Goal: Communication & Community: Answer question/provide support

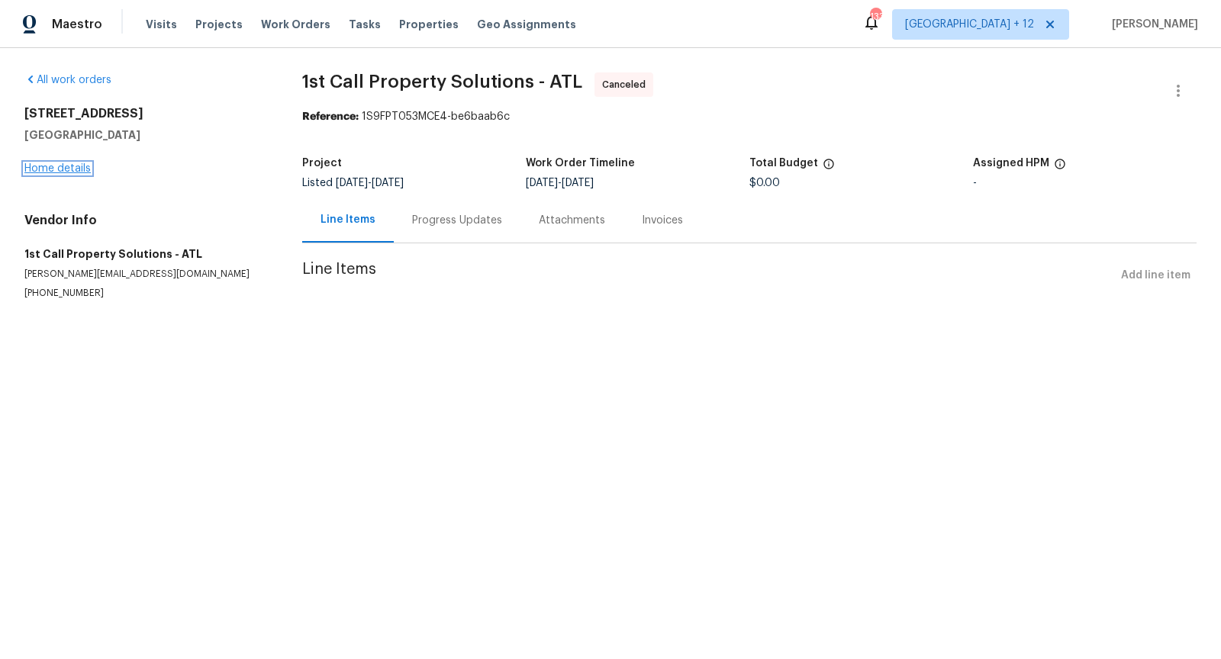
click at [80, 163] on link "Home details" at bounding box center [57, 168] width 66 height 11
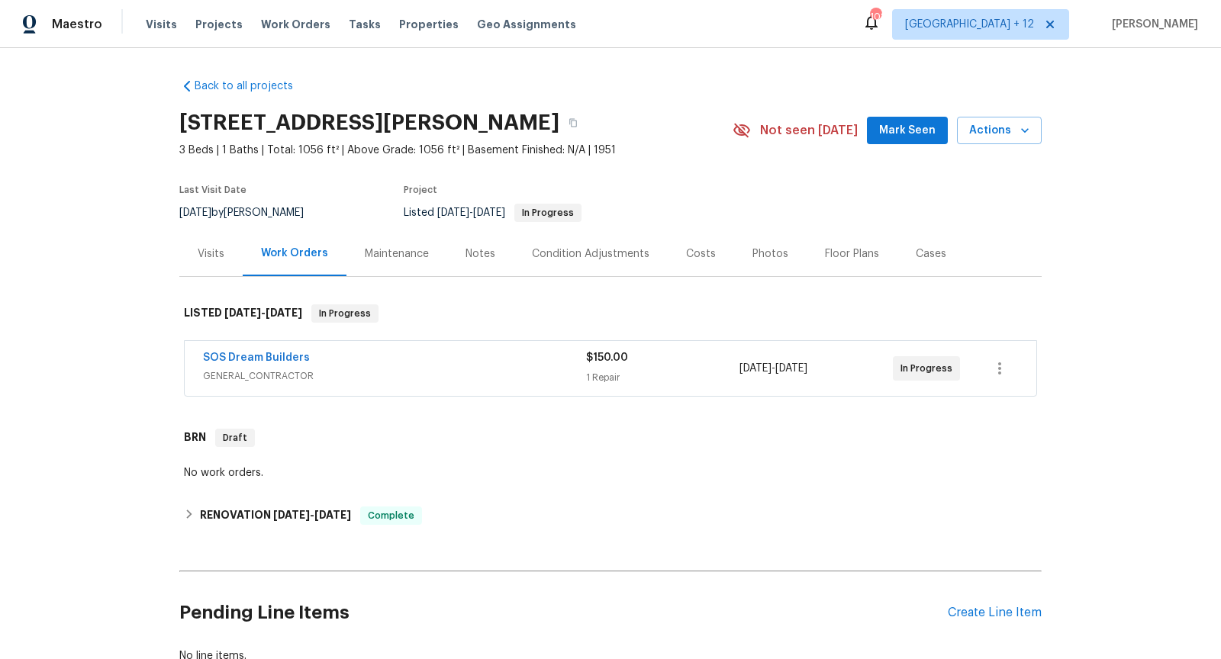
scroll to position [105, 0]
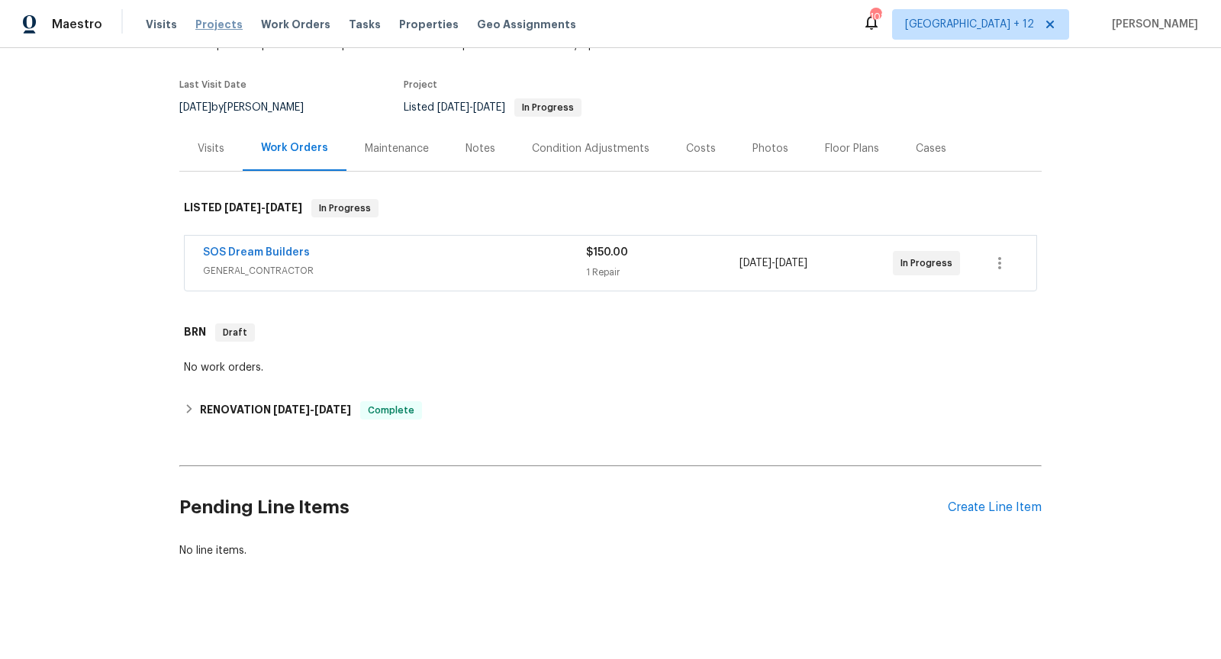
click at [207, 26] on span "Projects" at bounding box center [218, 24] width 47 height 15
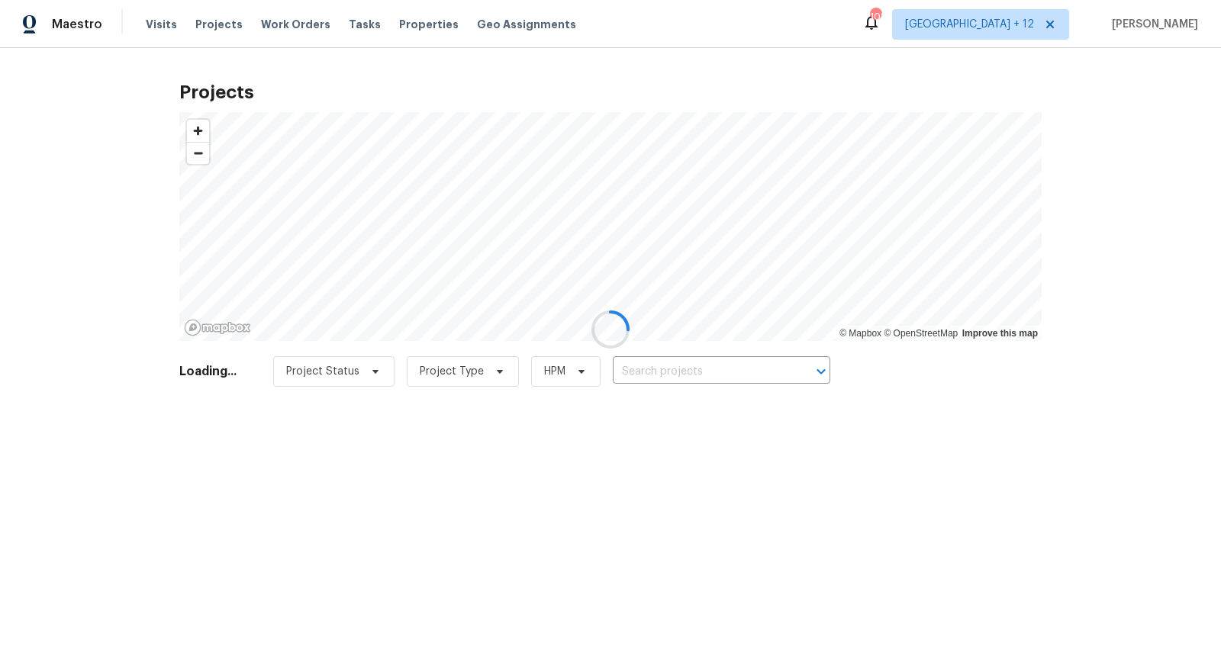
click at [662, 372] on div at bounding box center [610, 329] width 1221 height 659
click at [671, 372] on div at bounding box center [610, 329] width 1221 height 659
click at [674, 372] on div at bounding box center [610, 329] width 1221 height 659
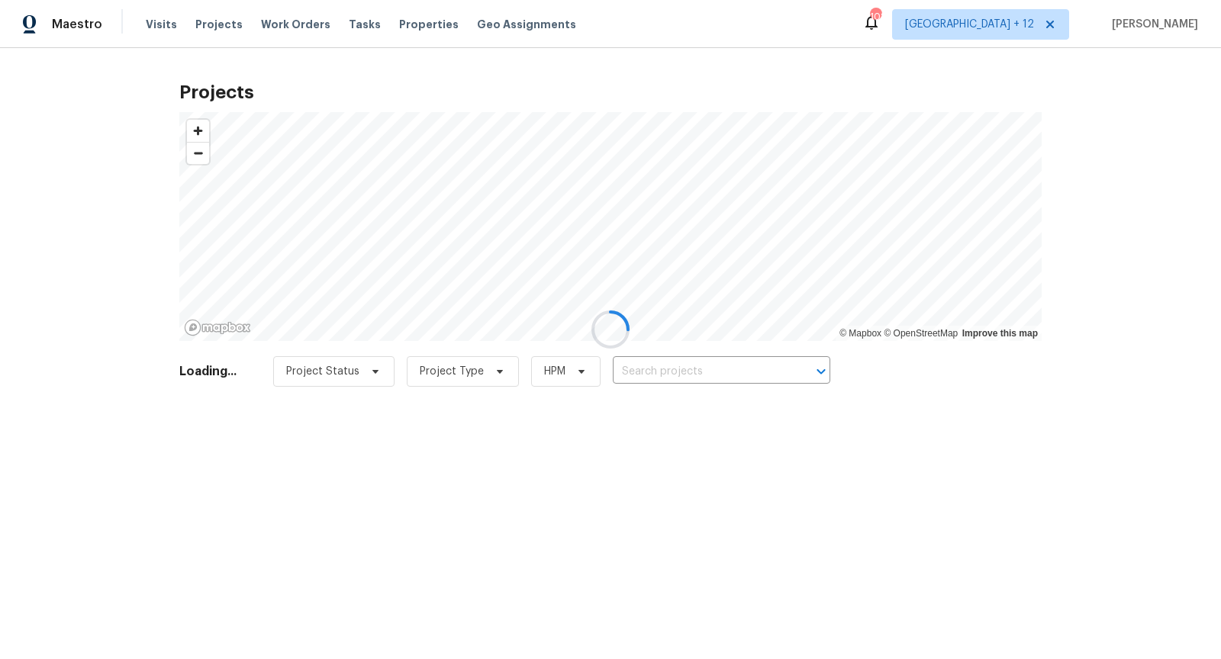
click at [674, 372] on div at bounding box center [610, 329] width 1221 height 659
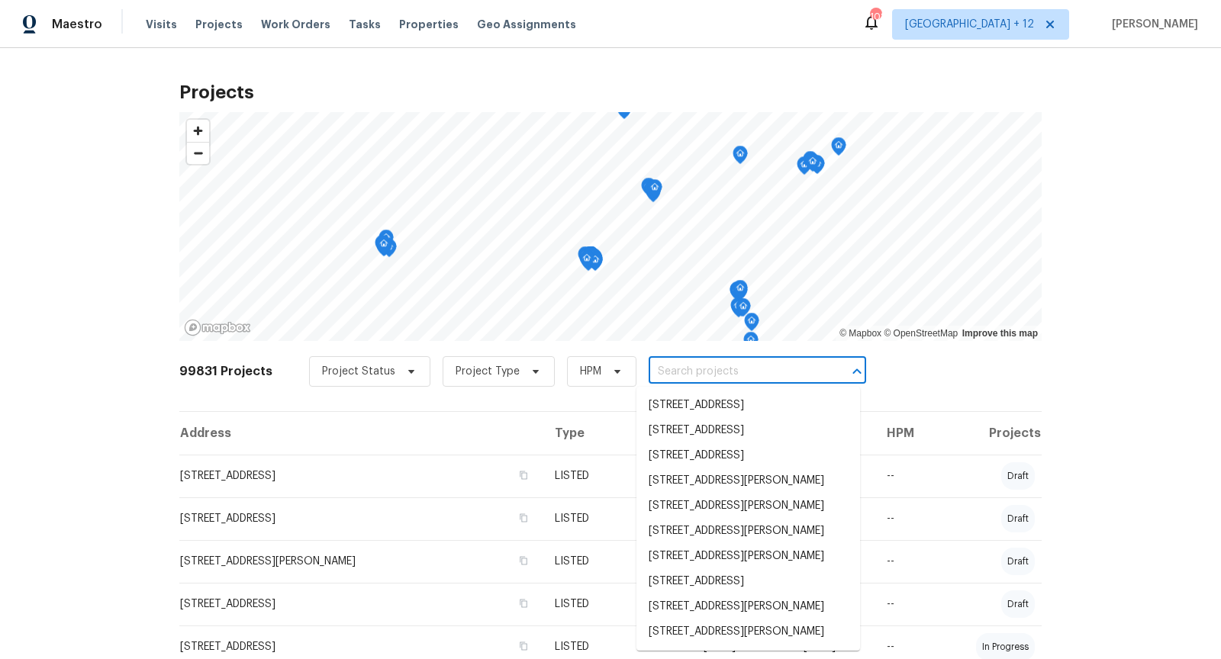
click at [674, 372] on input "text" at bounding box center [735, 372] width 175 height 24
paste input "31 Reid Ct"
type input "31 Reid Ct"
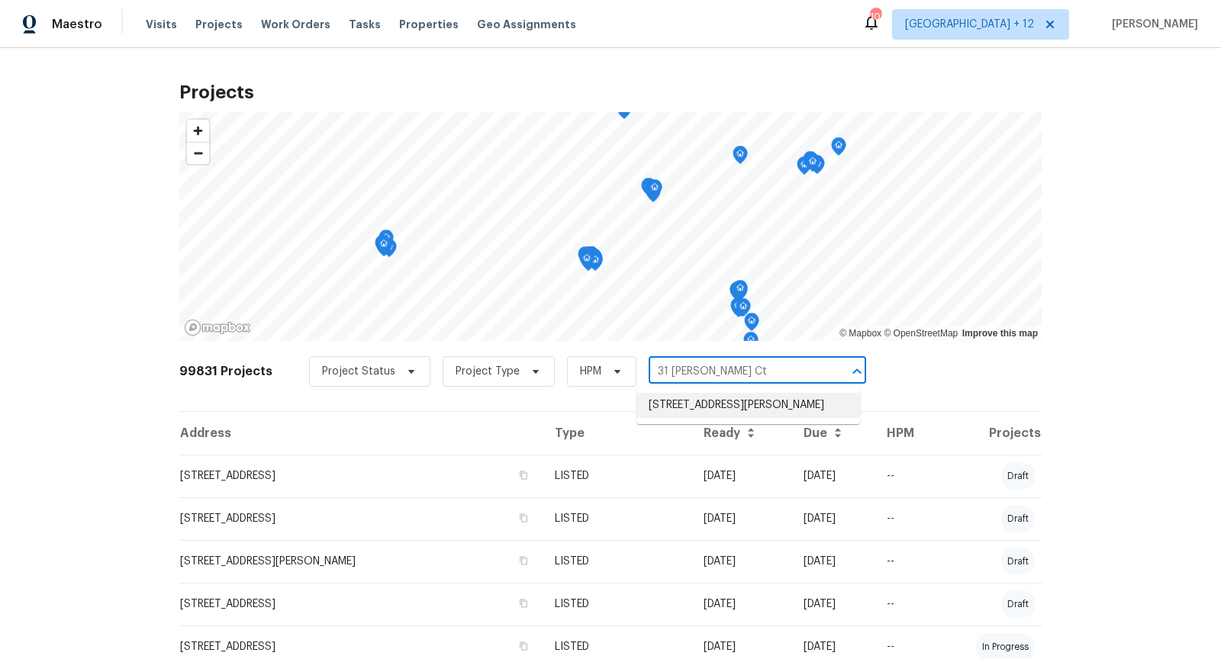
click at [685, 411] on li "31 Reid Ct, Waxahachie, TX 75167" at bounding box center [748, 405] width 224 height 25
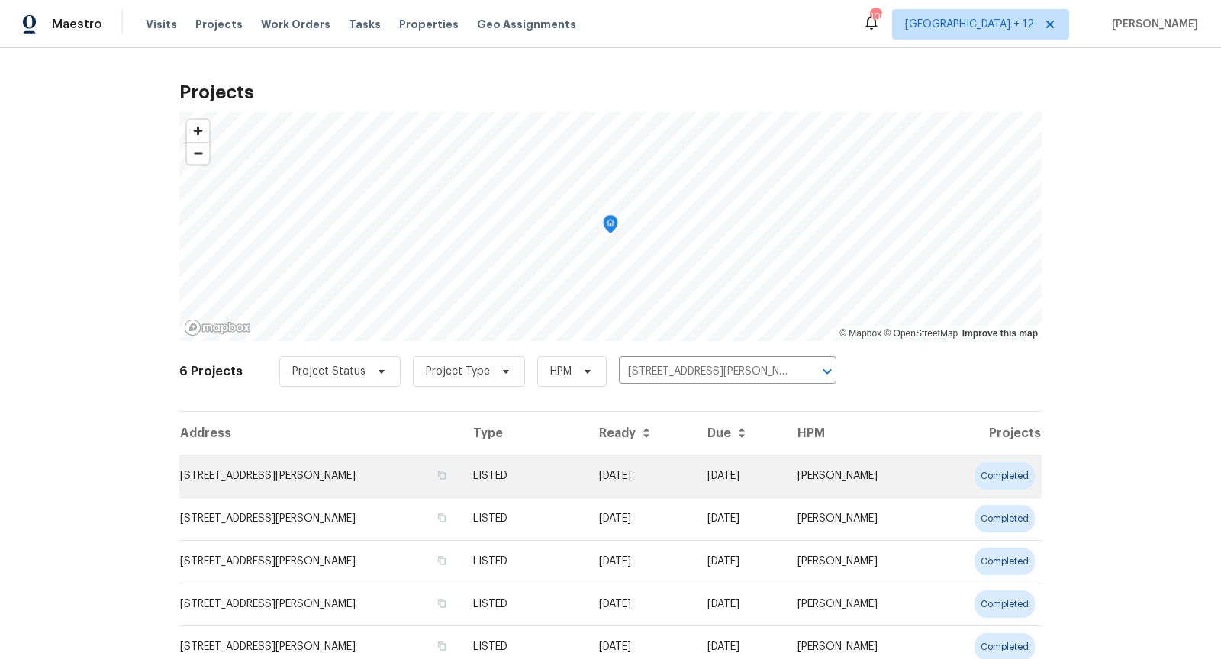
click at [310, 474] on td "31 Reid Ct, Waxahachie, TX 75167" at bounding box center [319, 476] width 281 height 43
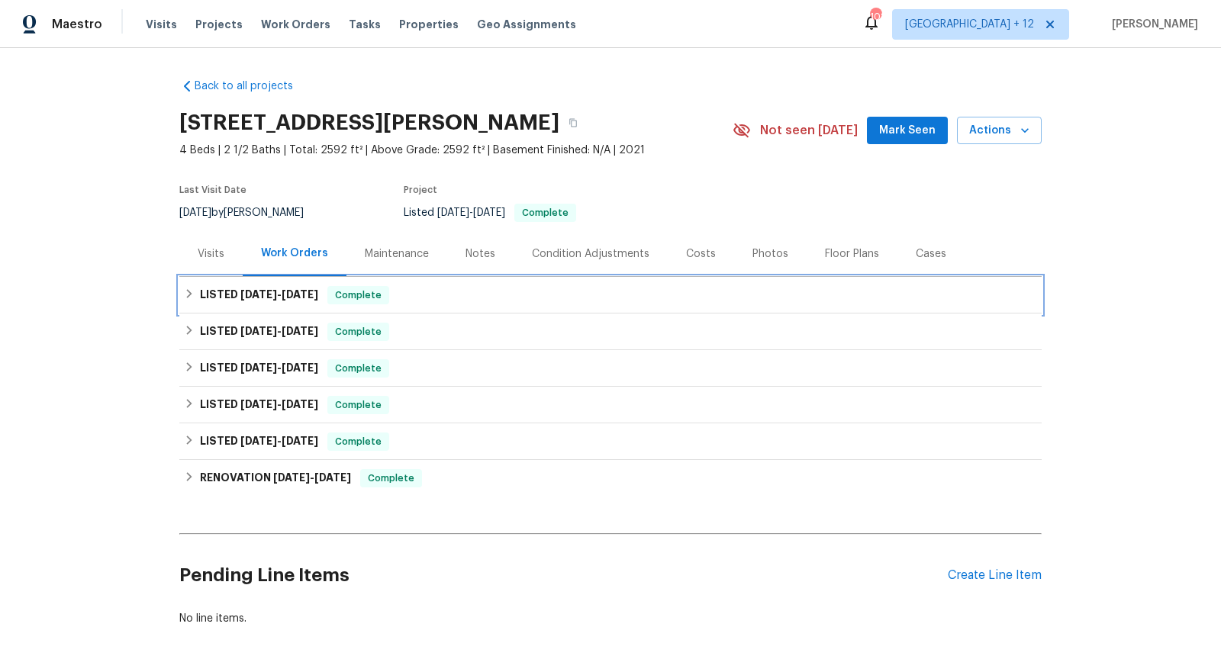
click at [442, 302] on div "LISTED 9/9/25 - 9/11/25 Complete" at bounding box center [610, 295] width 853 height 18
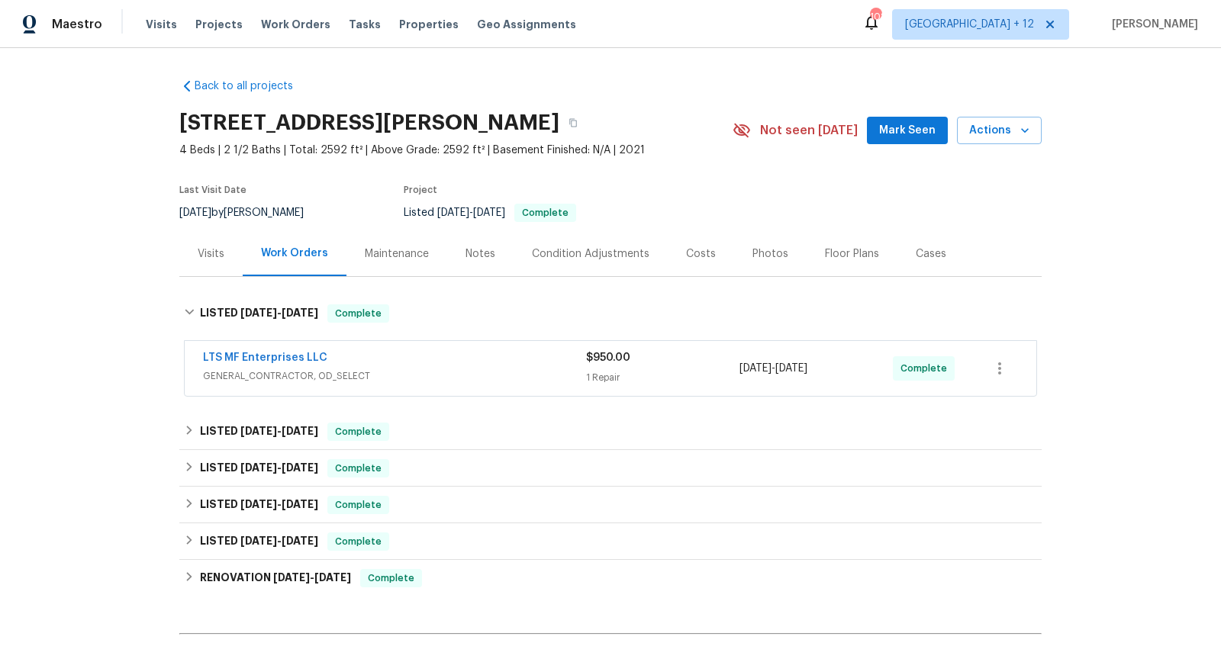
click at [469, 368] on span "GENERAL_CONTRACTOR, OD_SELECT" at bounding box center [394, 375] width 383 height 15
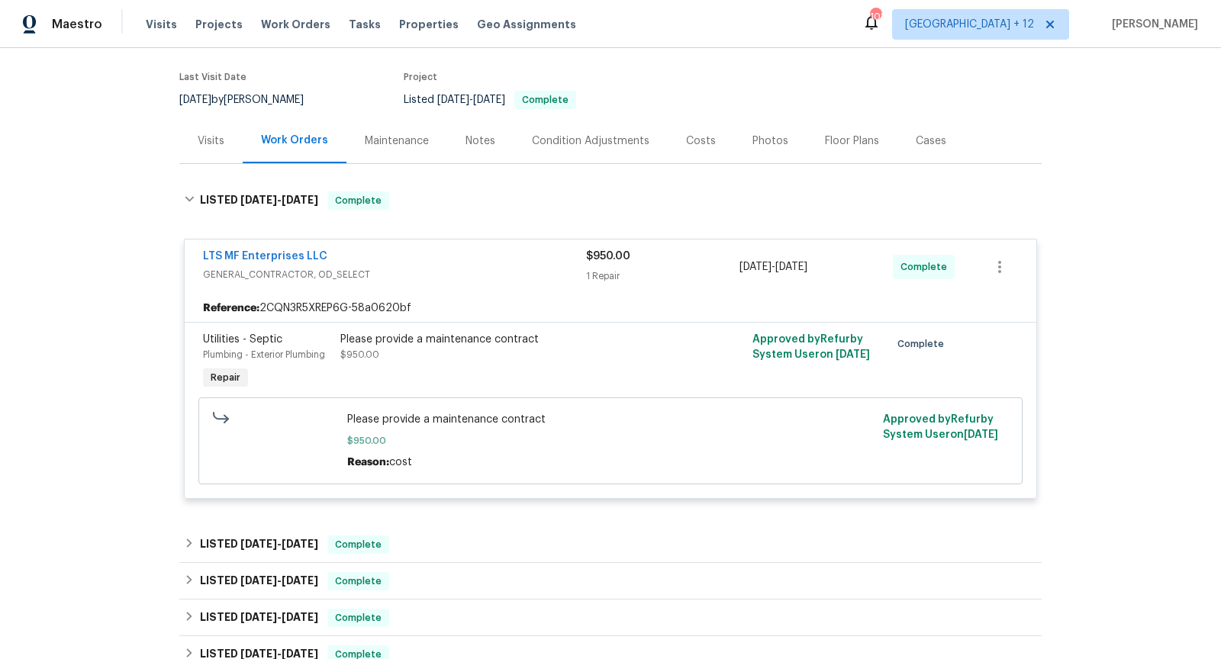
scroll to position [117, 0]
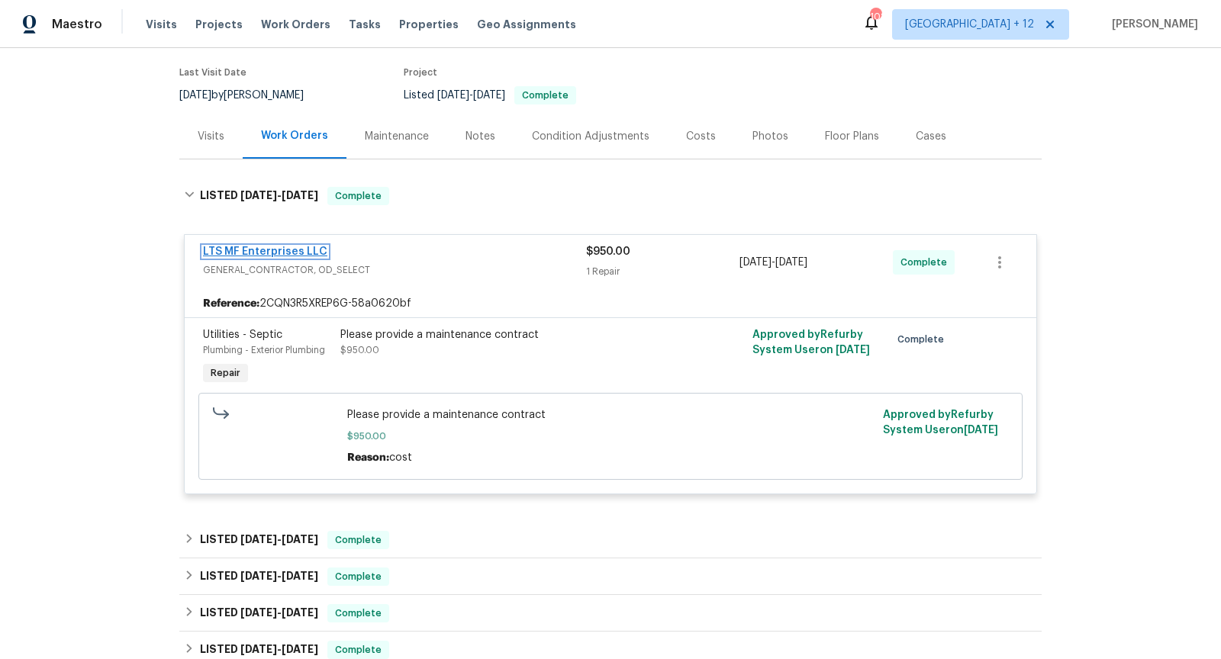
click at [278, 250] on link "LTS MF Enterprises LLC" at bounding box center [265, 251] width 124 height 11
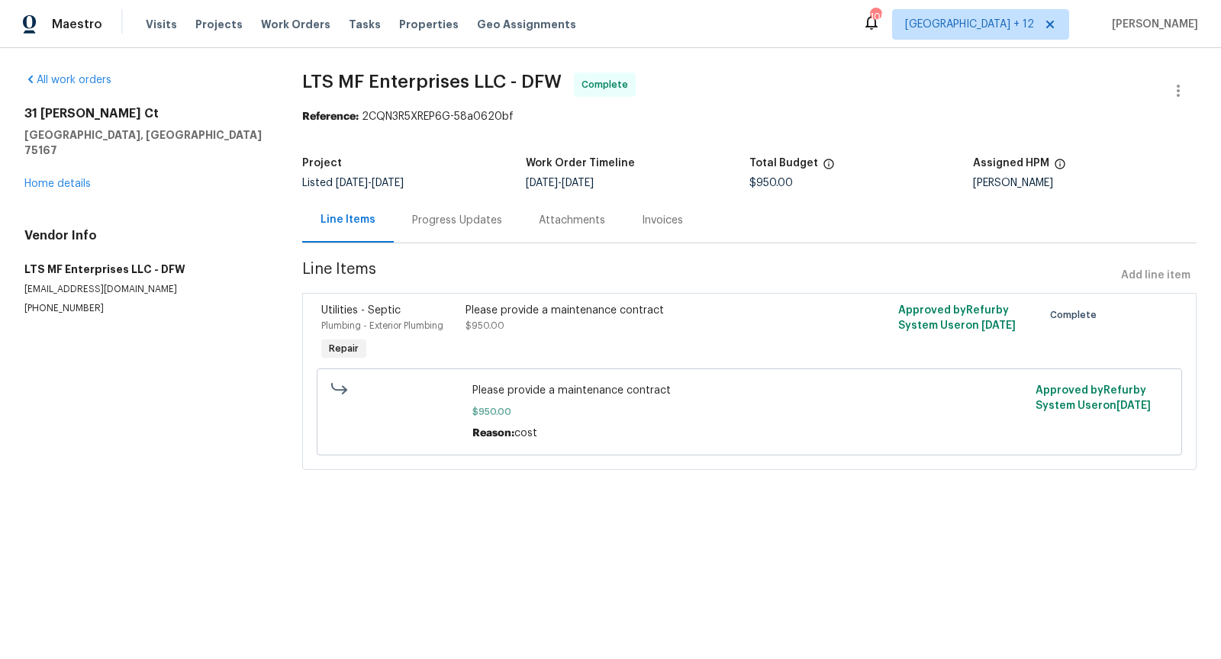
click at [439, 219] on div "Progress Updates" at bounding box center [457, 220] width 90 height 15
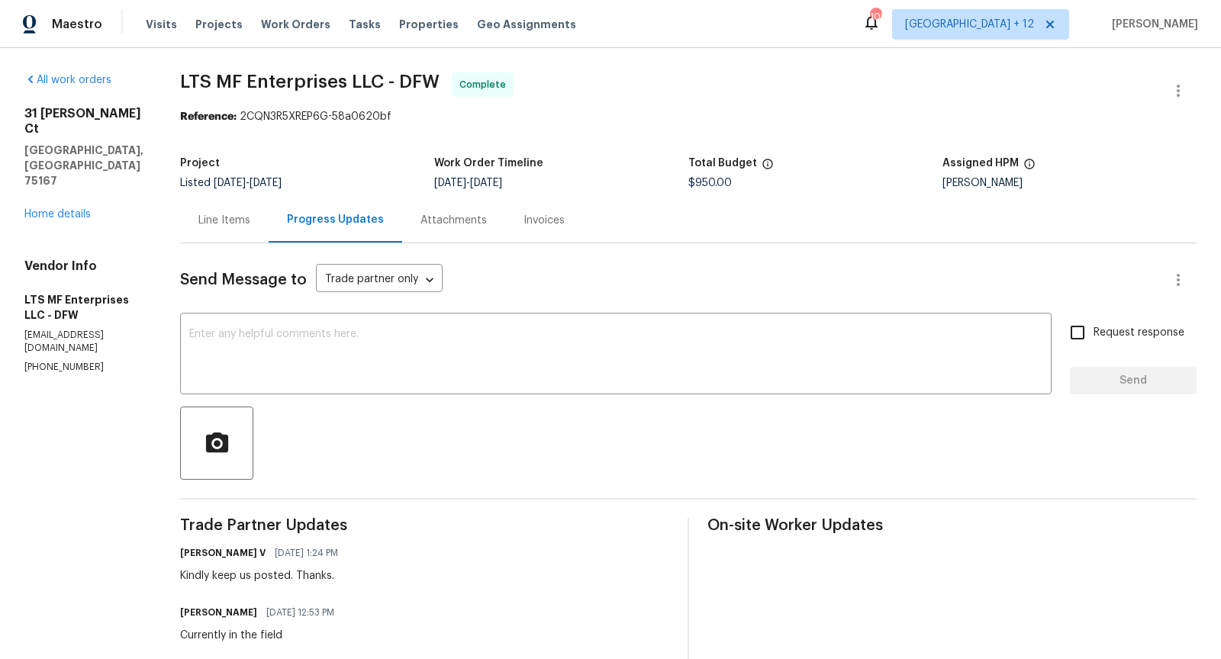
click at [222, 224] on div "Line Items" at bounding box center [224, 220] width 52 height 15
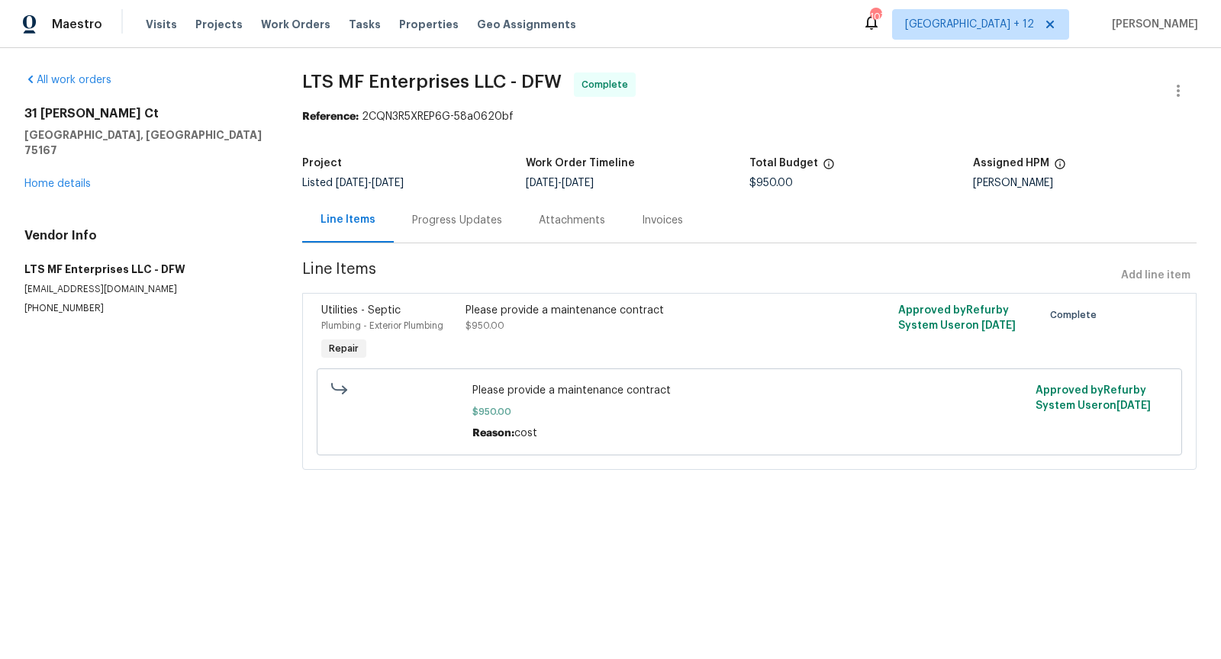
click at [152, 460] on section "All work orders 31 Reid Ct Waxahachie, TX 75167 Home details Vendor Info LTS MF…" at bounding box center [144, 280] width 241 height 416
click at [166, 455] on section "All work orders 31 Reid Ct Waxahachie, TX 75167 Home details Vendor Info LTS MF…" at bounding box center [144, 280] width 241 height 416
click at [141, 446] on section "All work orders 31 Reid Ct Waxahachie, TX 75167 Home details Vendor Info LTS MF…" at bounding box center [144, 280] width 241 height 416
click at [69, 162] on div "31 Reid Ct Waxahachie, TX 75167 Home details" at bounding box center [144, 148] width 241 height 85
click at [69, 179] on link "Home details" at bounding box center [57, 184] width 66 height 11
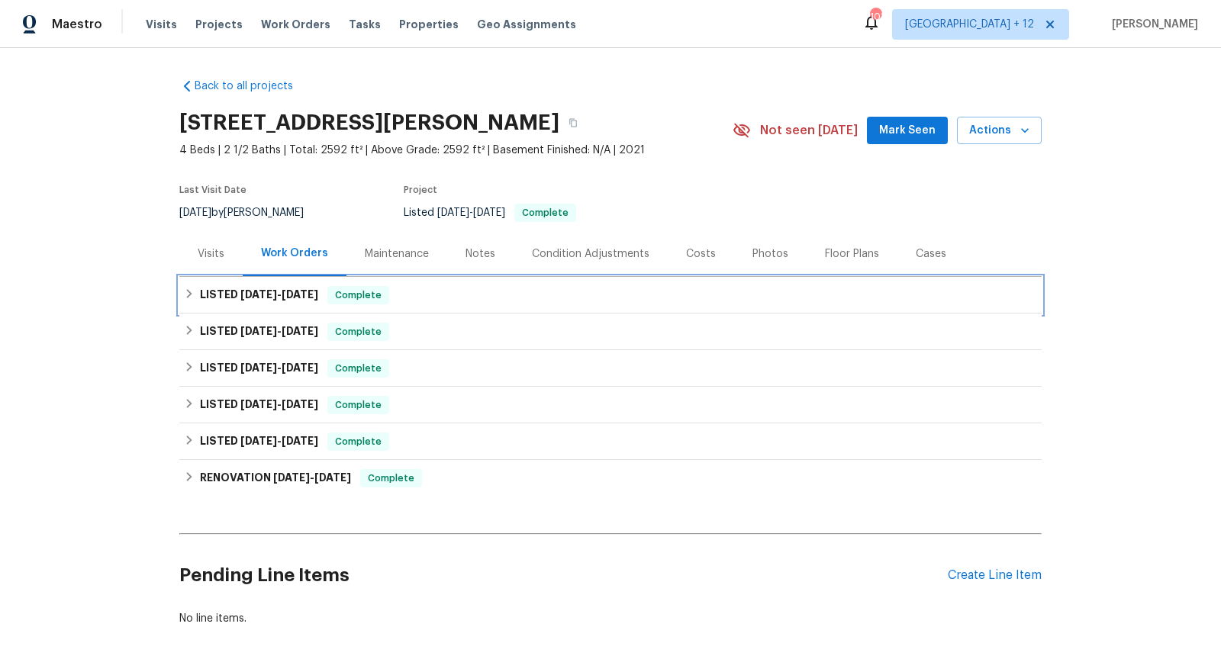
click at [466, 307] on div "LISTED 9/9/25 - 9/11/25 Complete" at bounding box center [610, 295] width 862 height 37
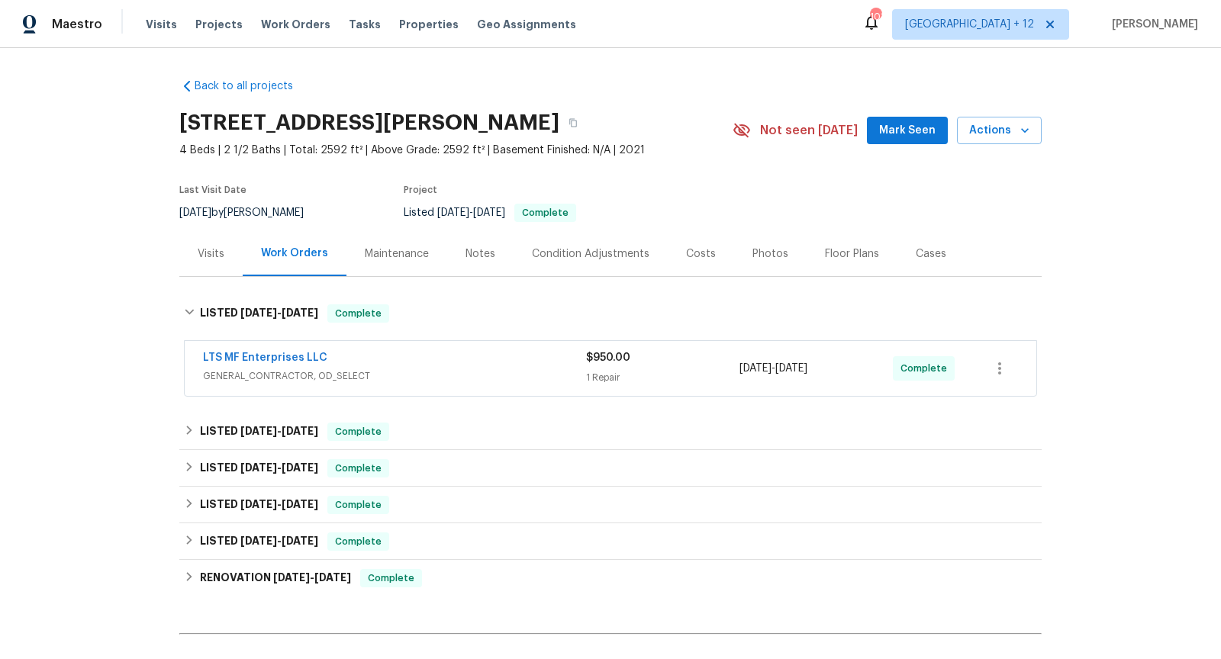
click at [447, 368] on span "GENERAL_CONTRACTOR, OD_SELECT" at bounding box center [394, 375] width 383 height 15
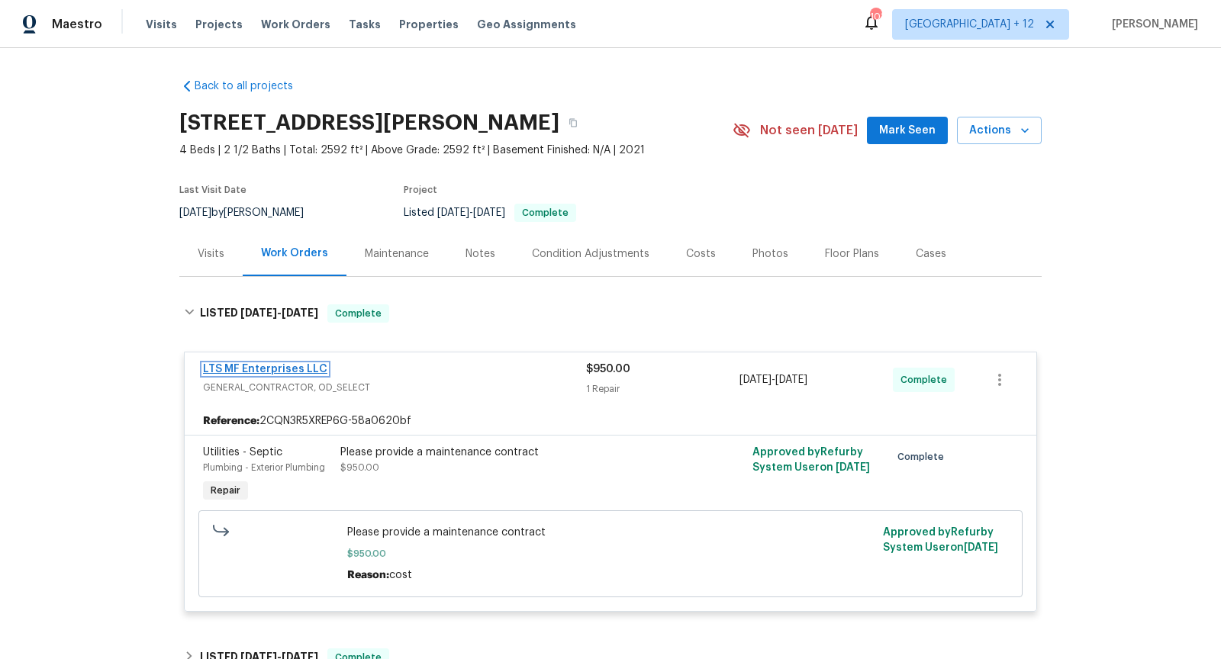
click at [286, 373] on link "LTS MF Enterprises LLC" at bounding box center [265, 369] width 124 height 11
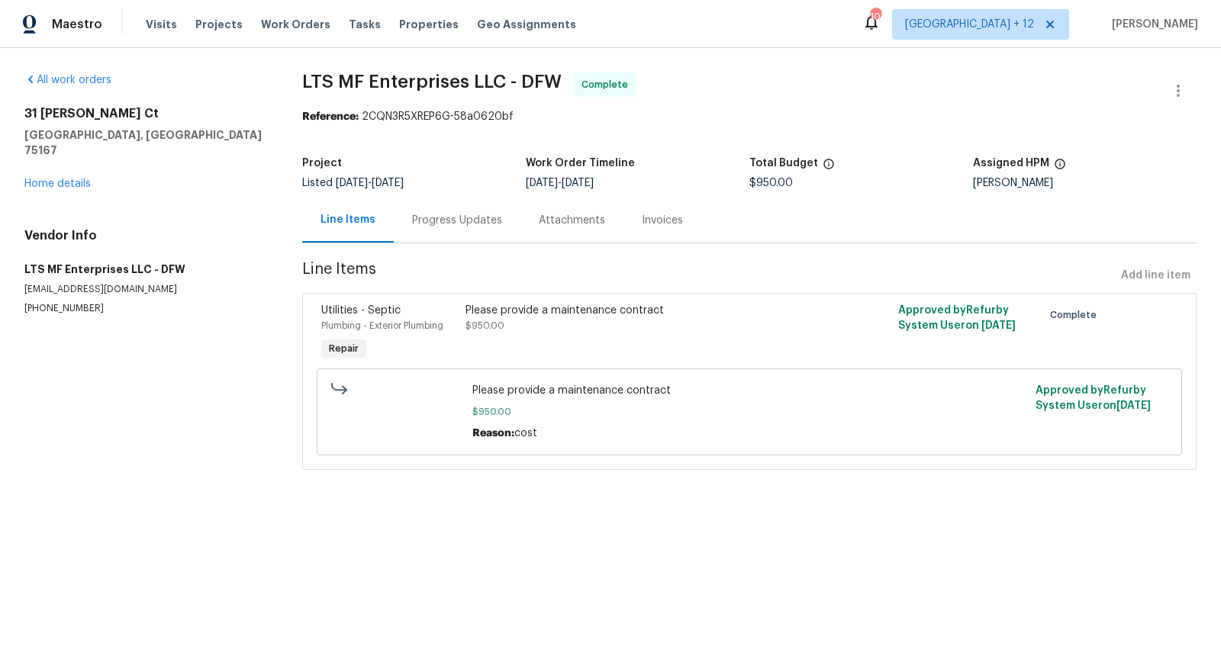
click at [442, 214] on div "Progress Updates" at bounding box center [457, 220] width 90 height 15
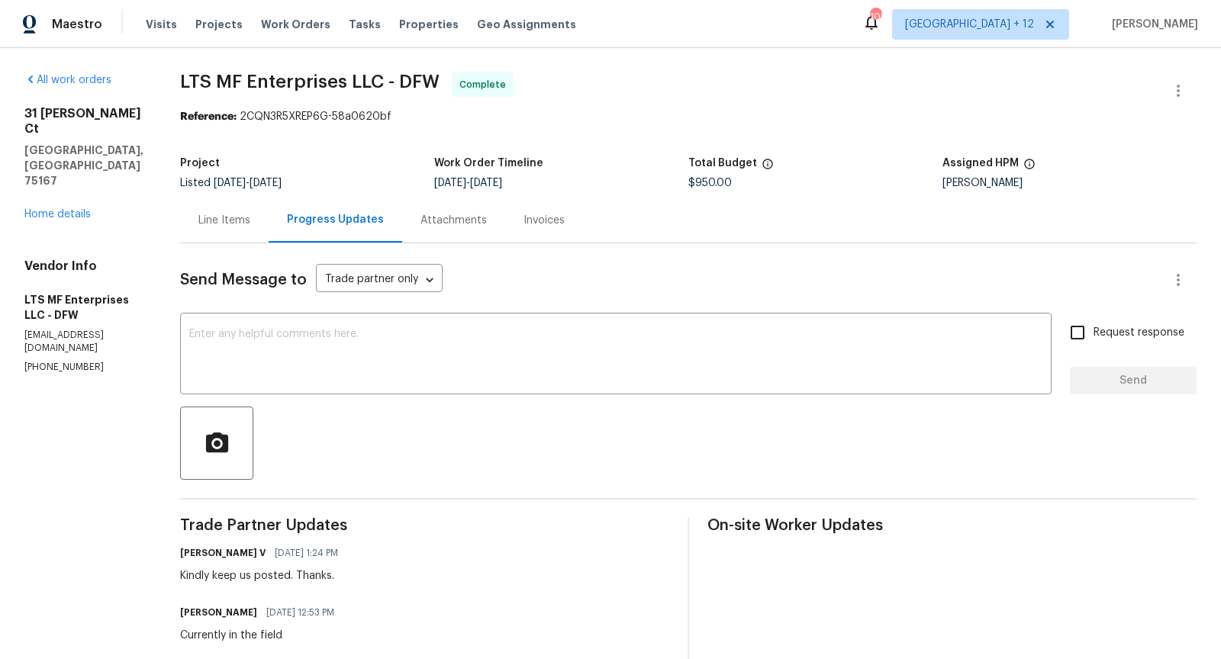
click at [199, 212] on div "Line Items" at bounding box center [224, 220] width 88 height 45
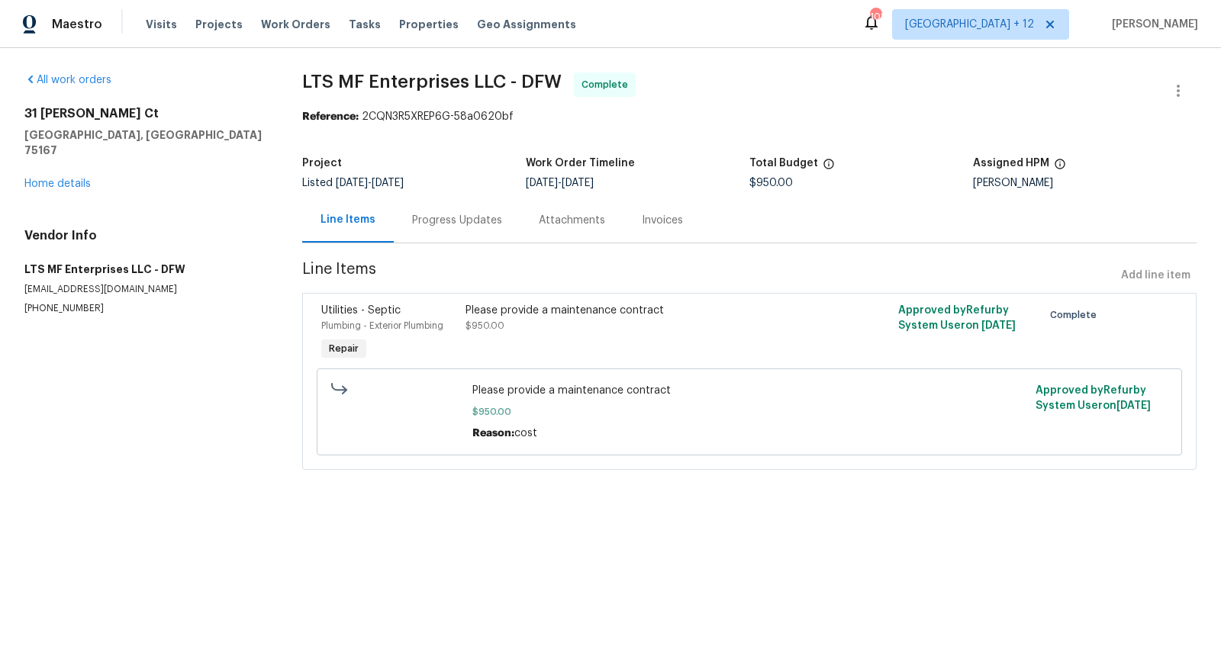
click at [548, 332] on div "Please provide a maintenance contract $950.00" at bounding box center [641, 318] width 352 height 31
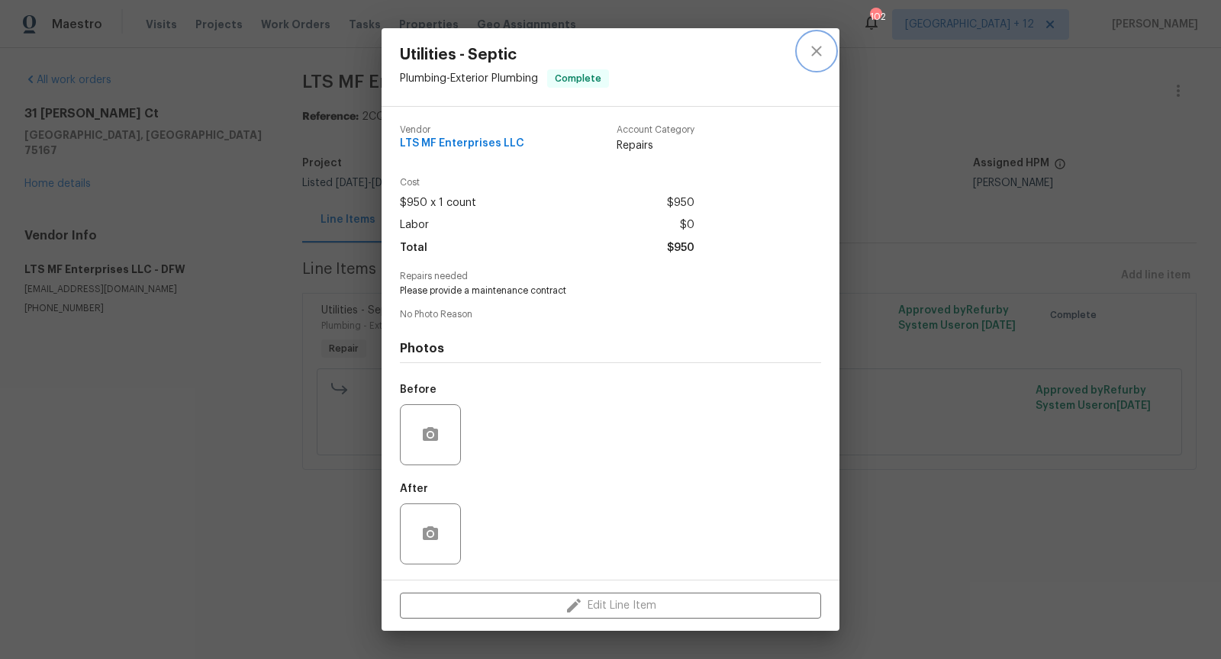
drag, startPoint x: 812, startPoint y: 48, endPoint x: 791, endPoint y: 48, distance: 20.6
click at [812, 48] on icon "close" at bounding box center [816, 51] width 18 height 18
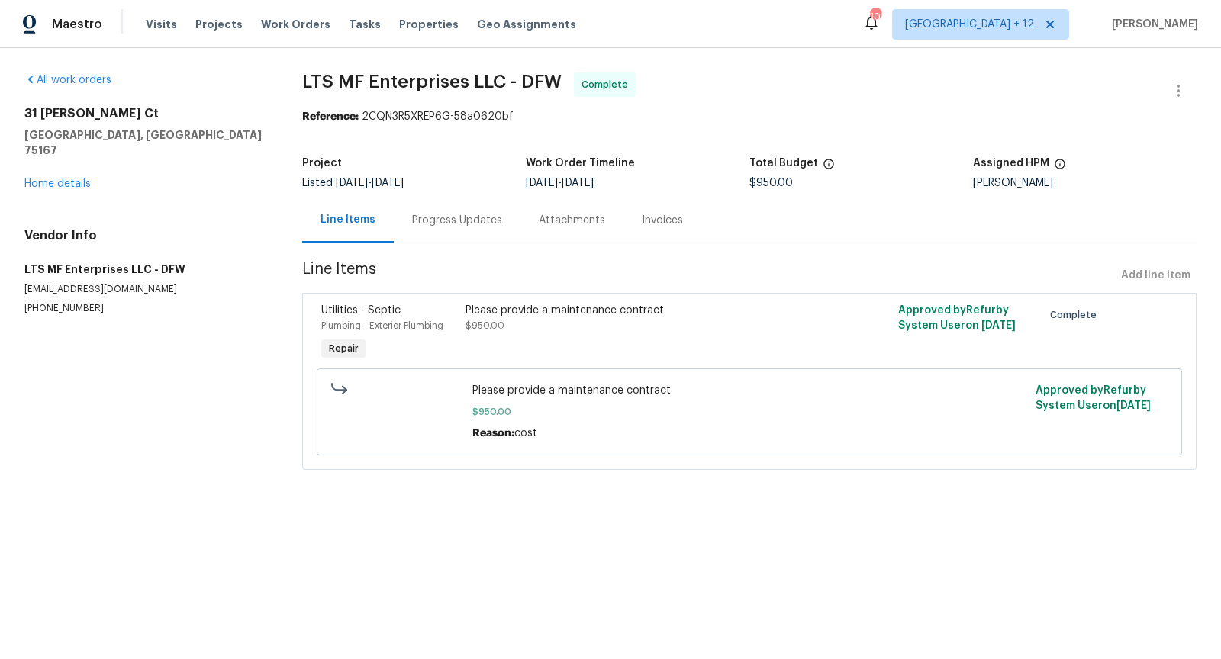
click at [446, 215] on div "Progress Updates" at bounding box center [457, 220] width 90 height 15
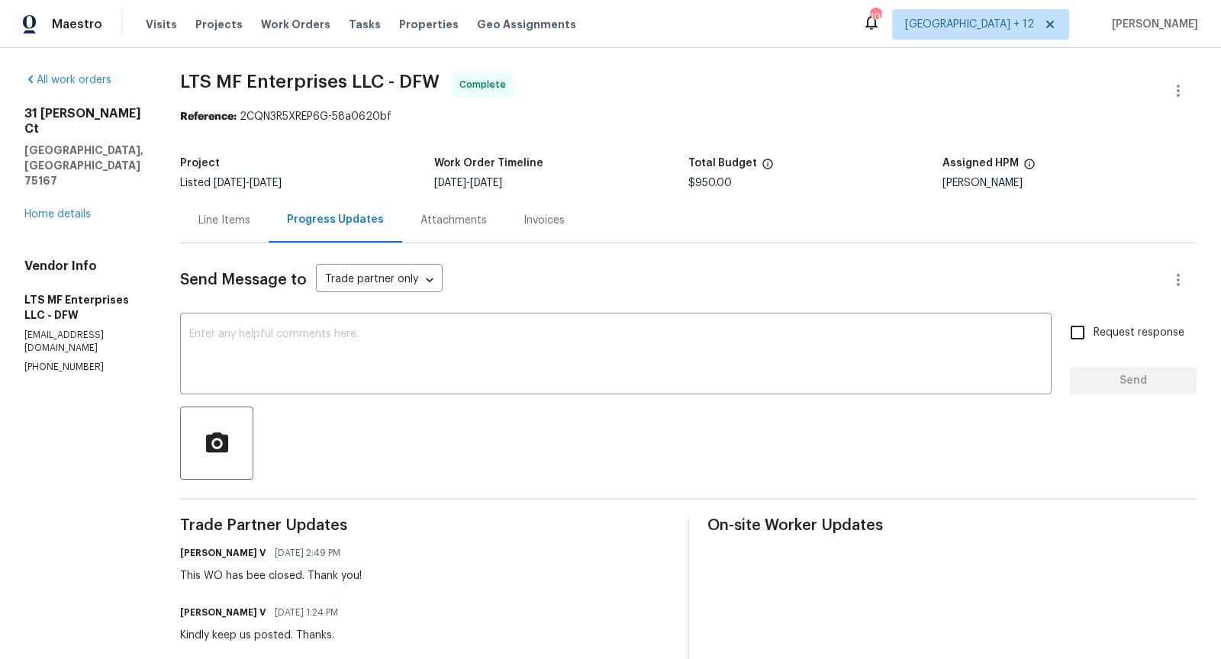
click at [217, 218] on div "Line Items" at bounding box center [224, 220] width 52 height 15
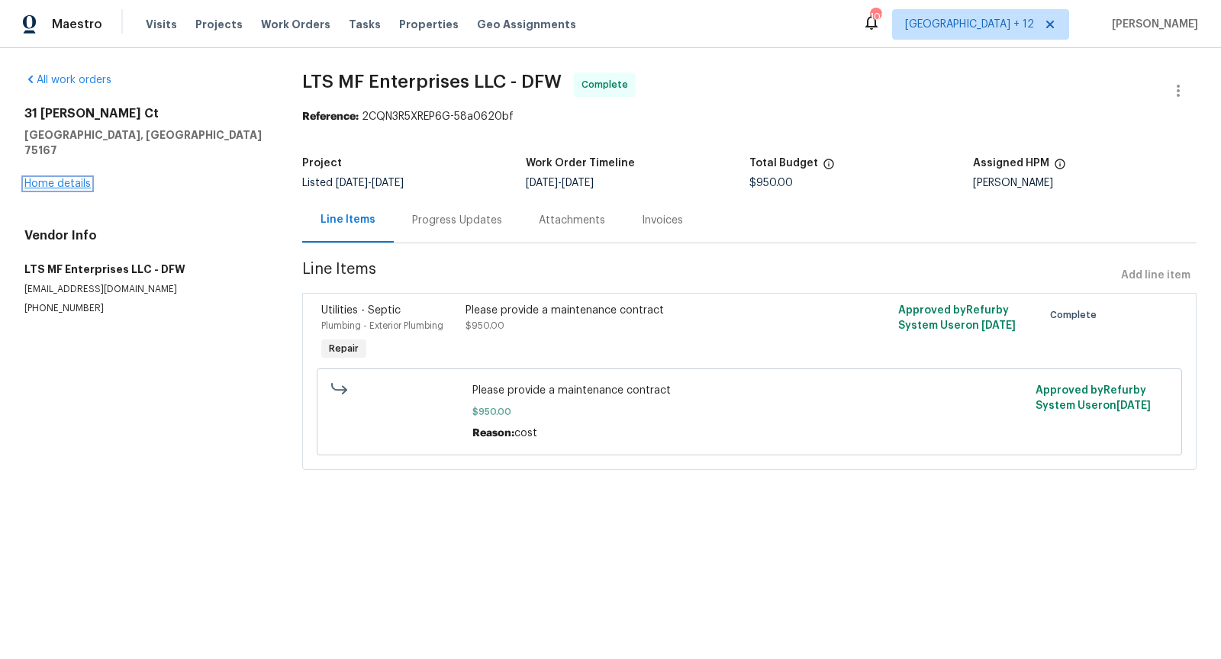
click at [76, 179] on link "Home details" at bounding box center [57, 184] width 66 height 11
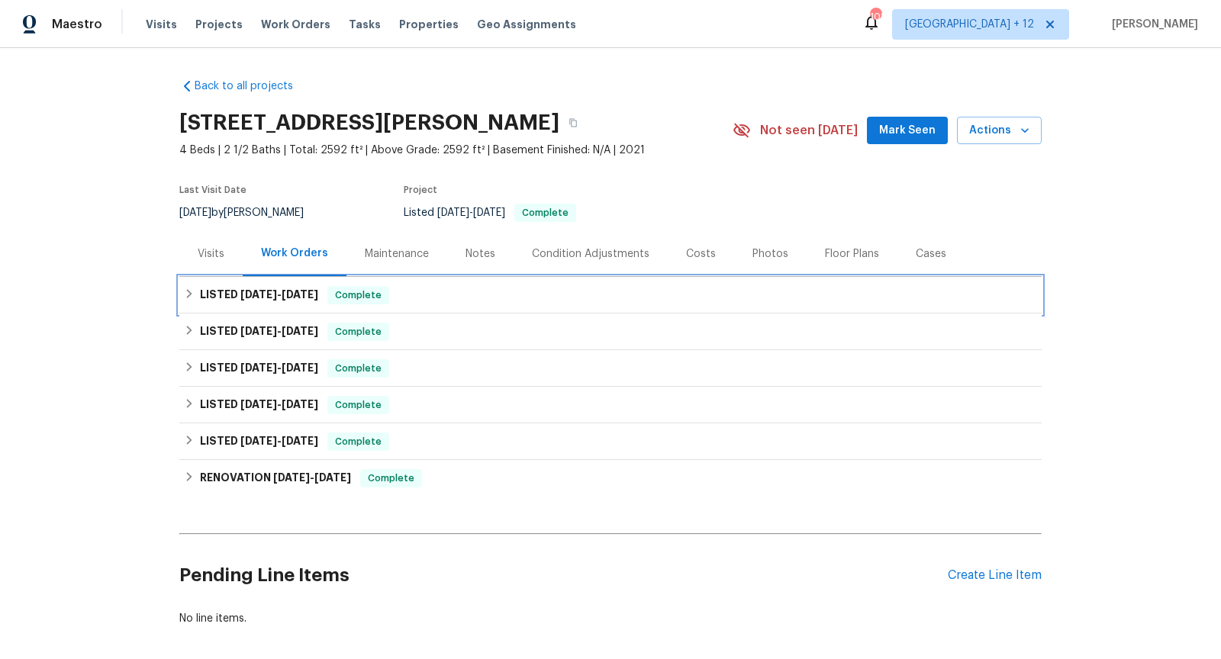
click at [270, 291] on span "9/9/25" at bounding box center [258, 294] width 37 height 11
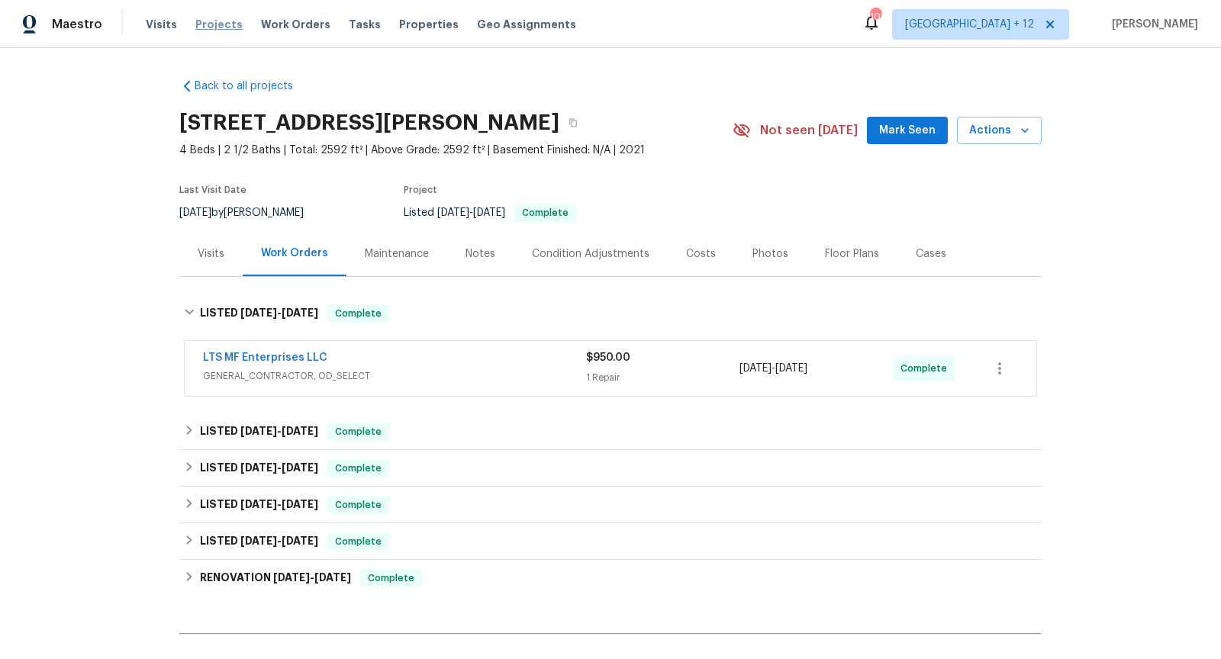
click at [220, 31] on span "Projects" at bounding box center [218, 24] width 47 height 15
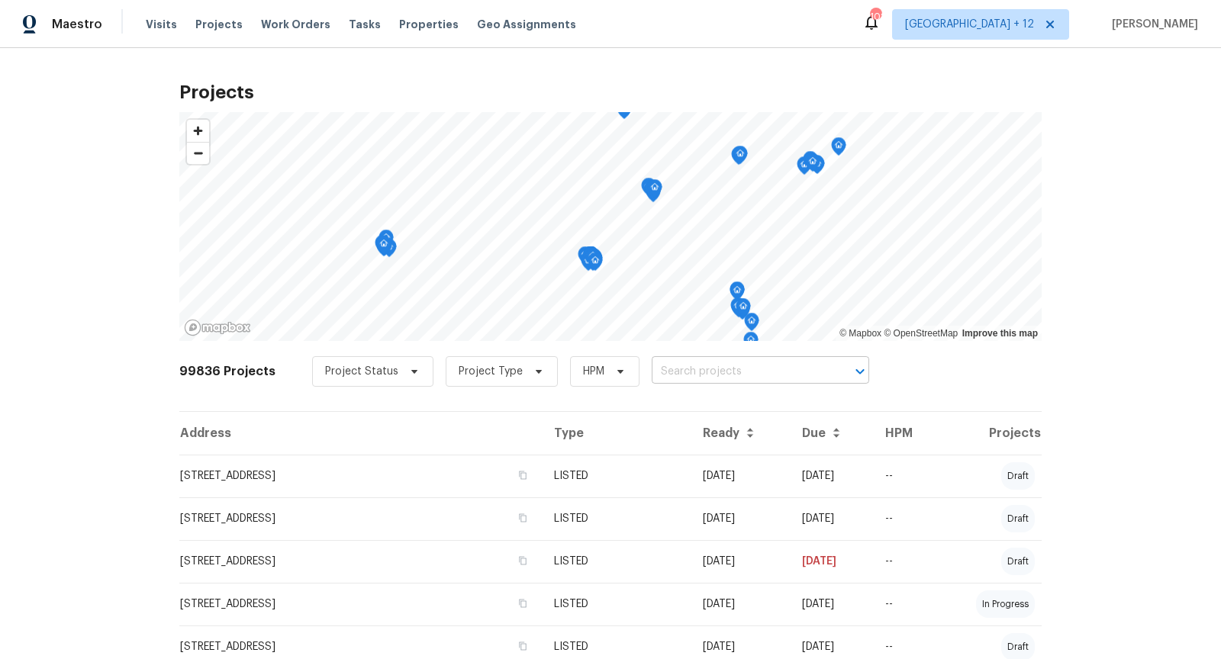
click at [661, 371] on input "text" at bounding box center [738, 372] width 175 height 24
drag, startPoint x: 722, startPoint y: 369, endPoint x: 590, endPoint y: 365, distance: 131.3
click at [590, 367] on div "Project Status Project Type HPM 1540 pastal ​" at bounding box center [590, 371] width 557 height 31
type input "1540 pastal"
click at [209, 28] on span "Projects" at bounding box center [218, 24] width 47 height 15
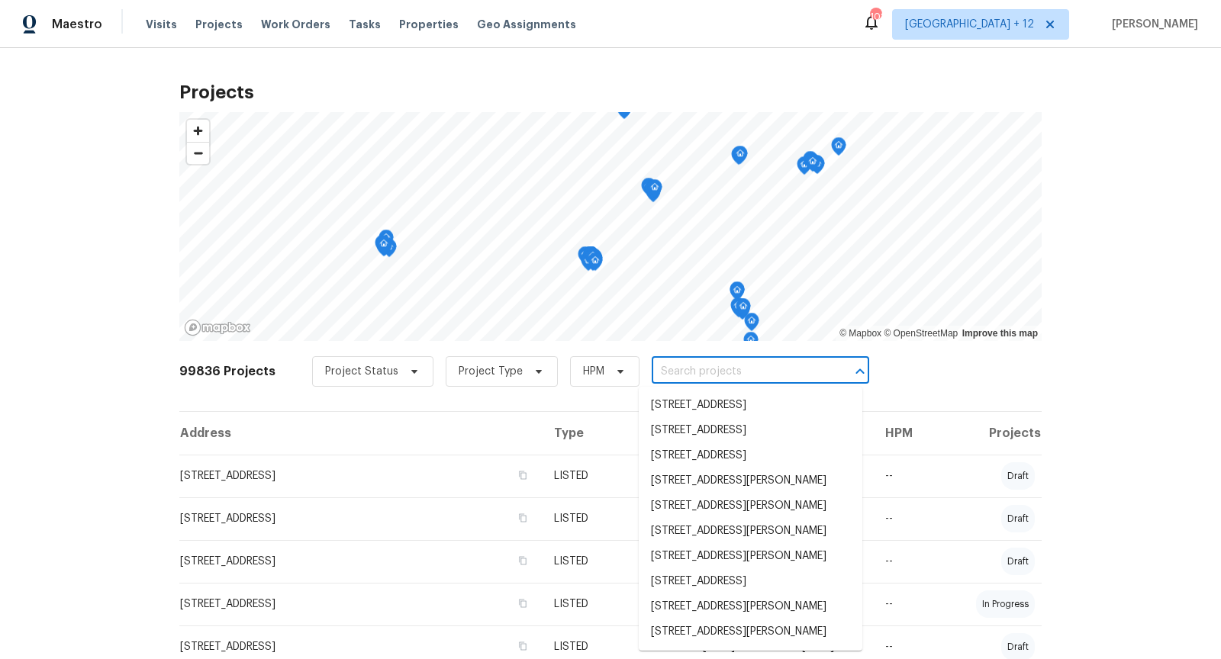
click at [687, 370] on input "text" at bounding box center [738, 372] width 175 height 24
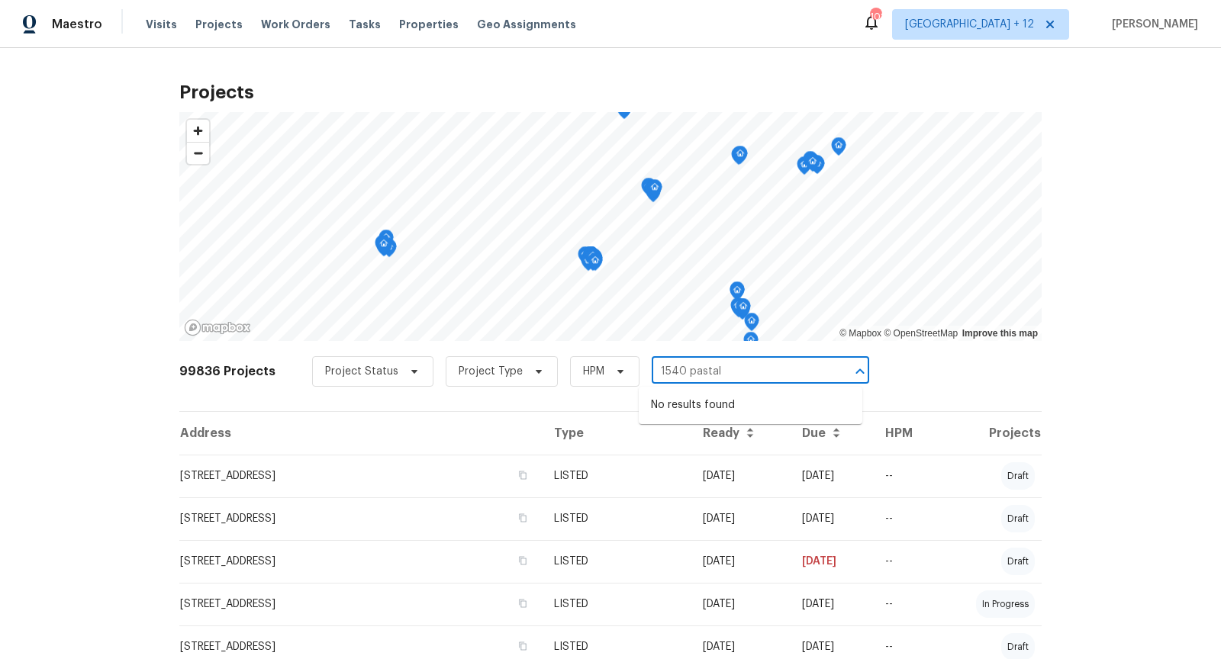
type input "1540 pastal"
click at [687, 375] on input "text" at bounding box center [738, 372] width 175 height 24
type input "1540 pastal"
click at [1063, 21] on span "Minneapolis + 12" at bounding box center [980, 24] width 177 height 31
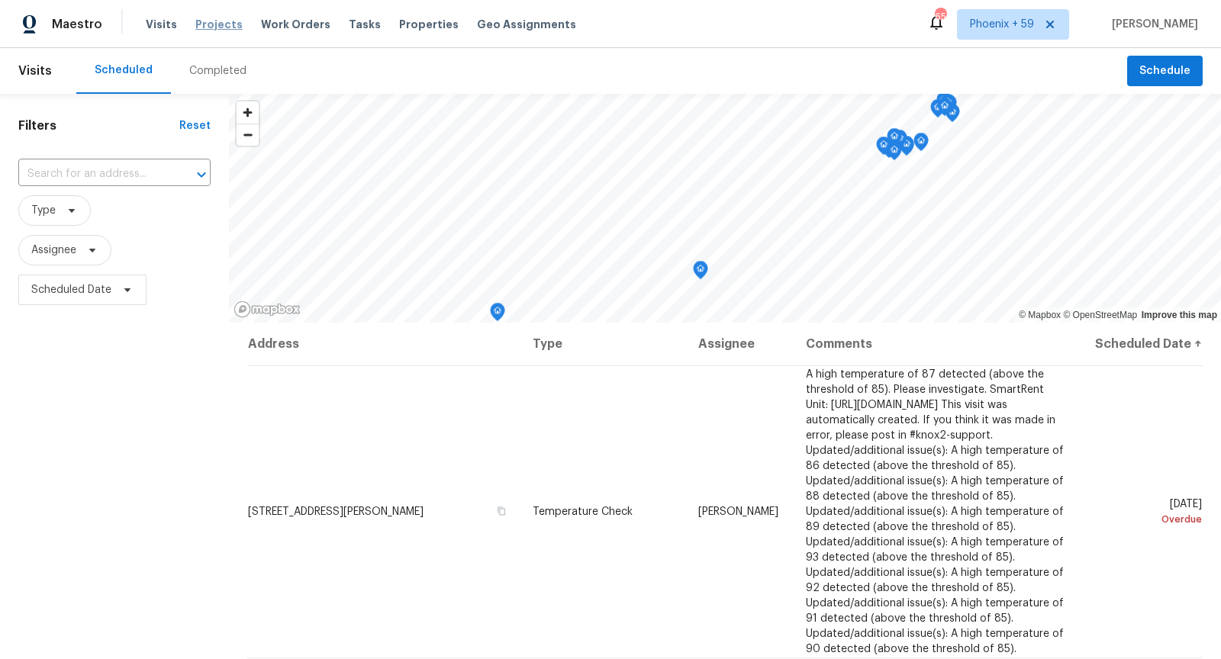
click at [221, 23] on span "Projects" at bounding box center [218, 24] width 47 height 15
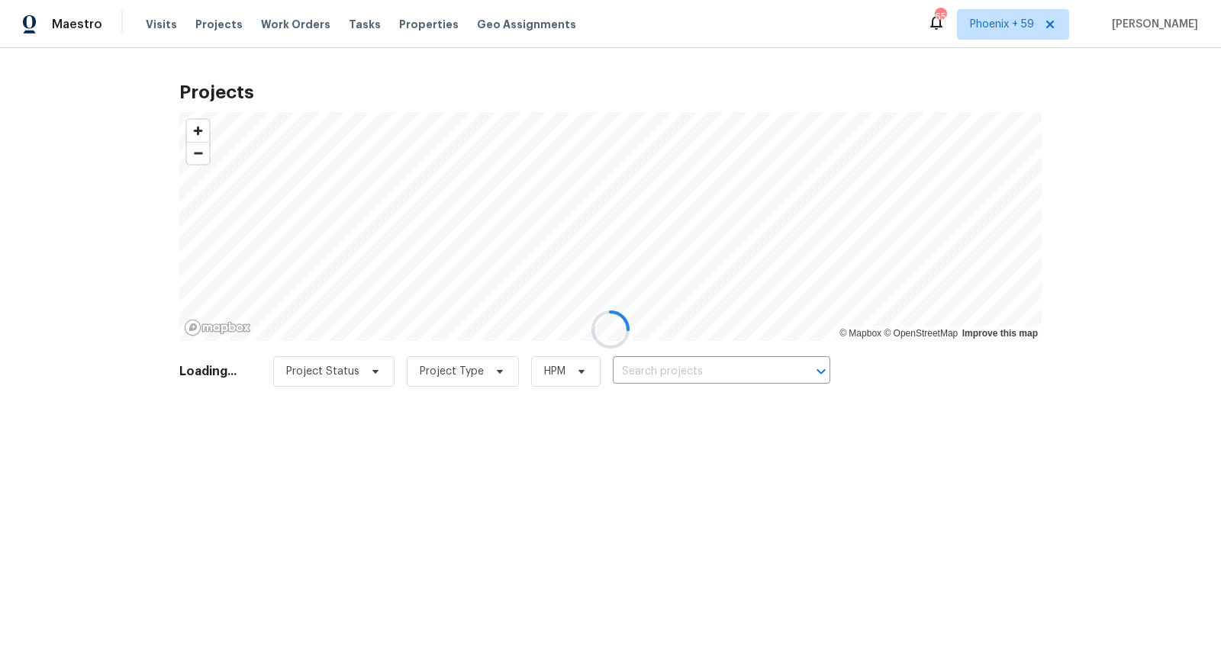
click at [708, 367] on div at bounding box center [610, 329] width 1221 height 659
click at [706, 367] on div at bounding box center [610, 329] width 1221 height 659
click at [707, 367] on div at bounding box center [610, 329] width 1221 height 659
click at [713, 370] on div at bounding box center [610, 329] width 1221 height 659
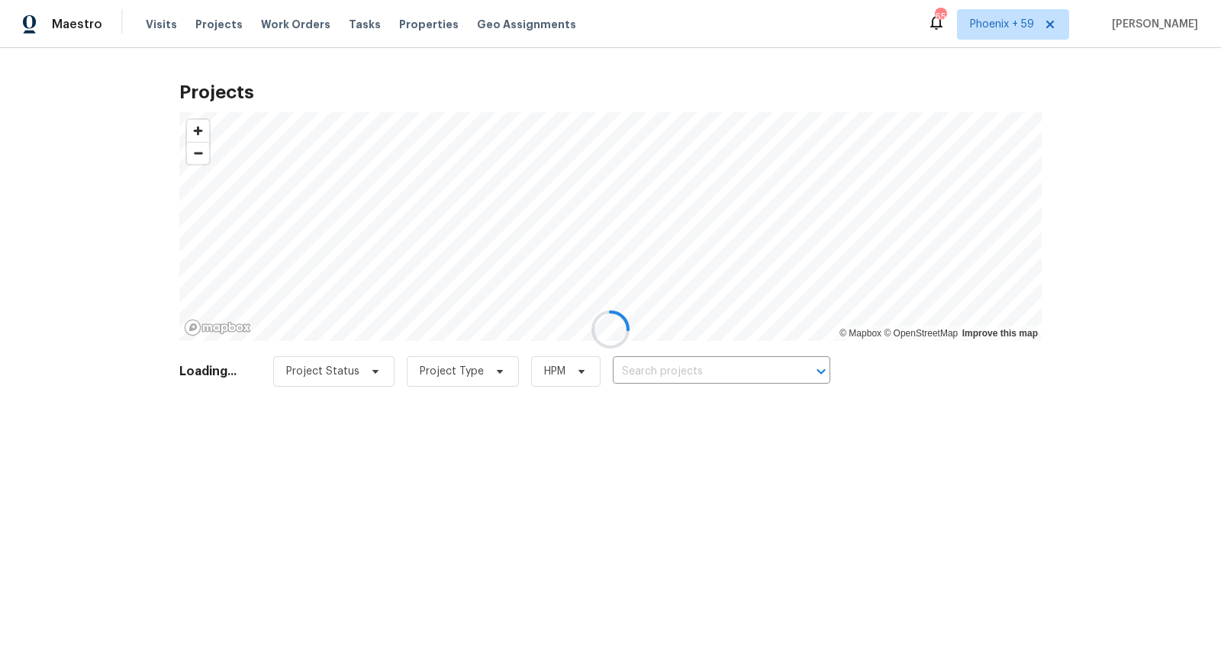
click at [713, 370] on div at bounding box center [610, 329] width 1221 height 659
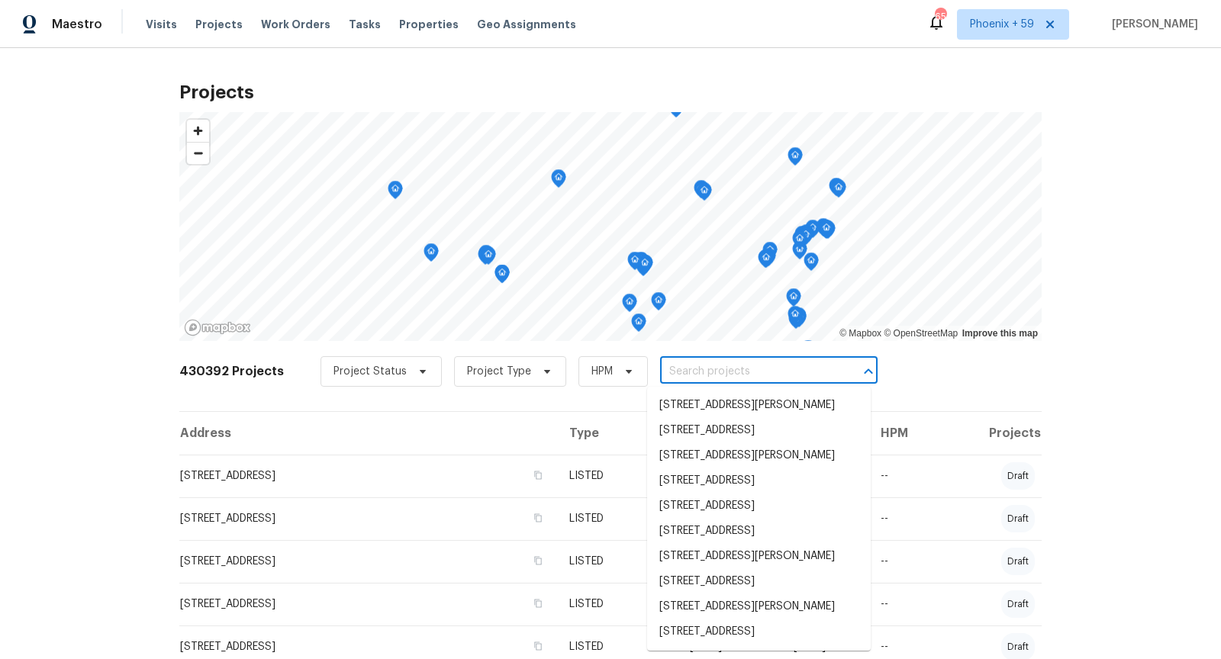
click at [713, 370] on input "text" at bounding box center [747, 372] width 175 height 24
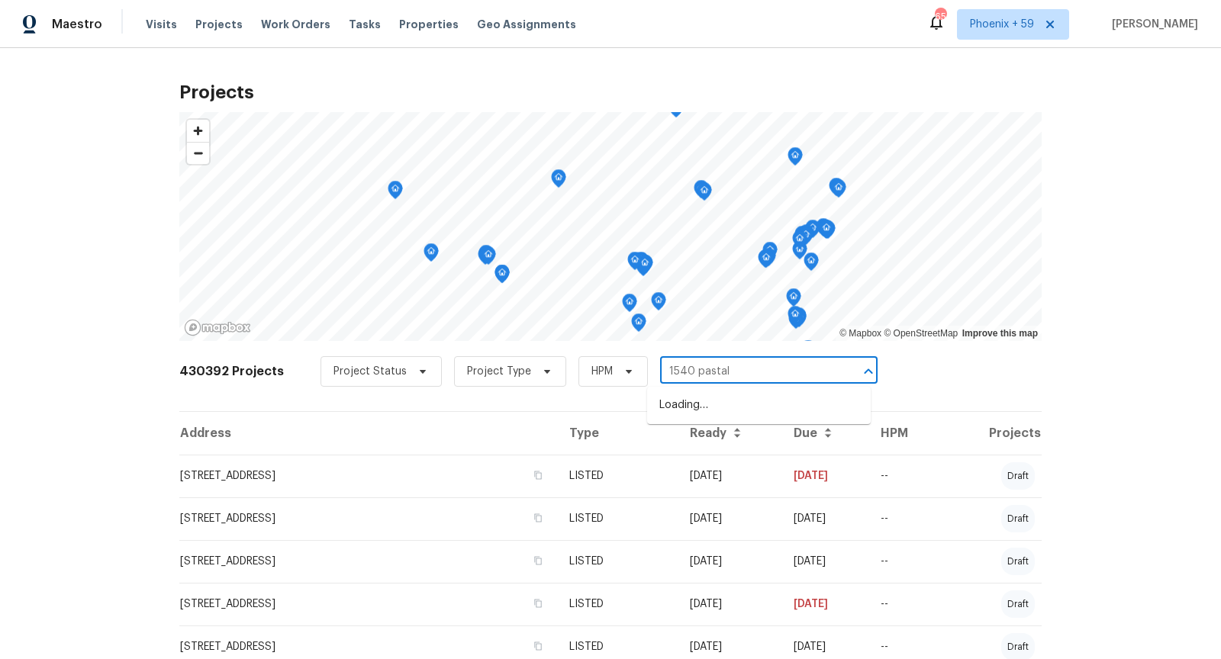
type input "1540 pastal"
click at [722, 409] on li "1540 Pastal Way, Davis, CA 95618" at bounding box center [759, 405] width 224 height 25
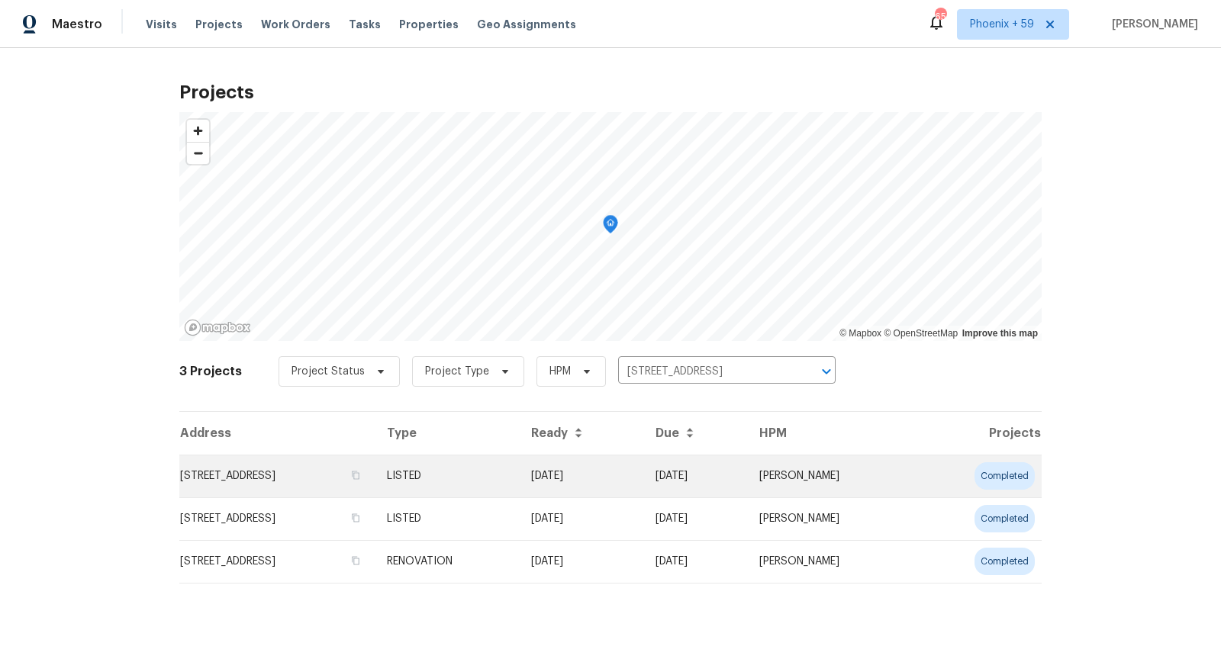
click at [324, 469] on td "1540 Pastal Way, Davis, CA 95618" at bounding box center [276, 476] width 195 height 43
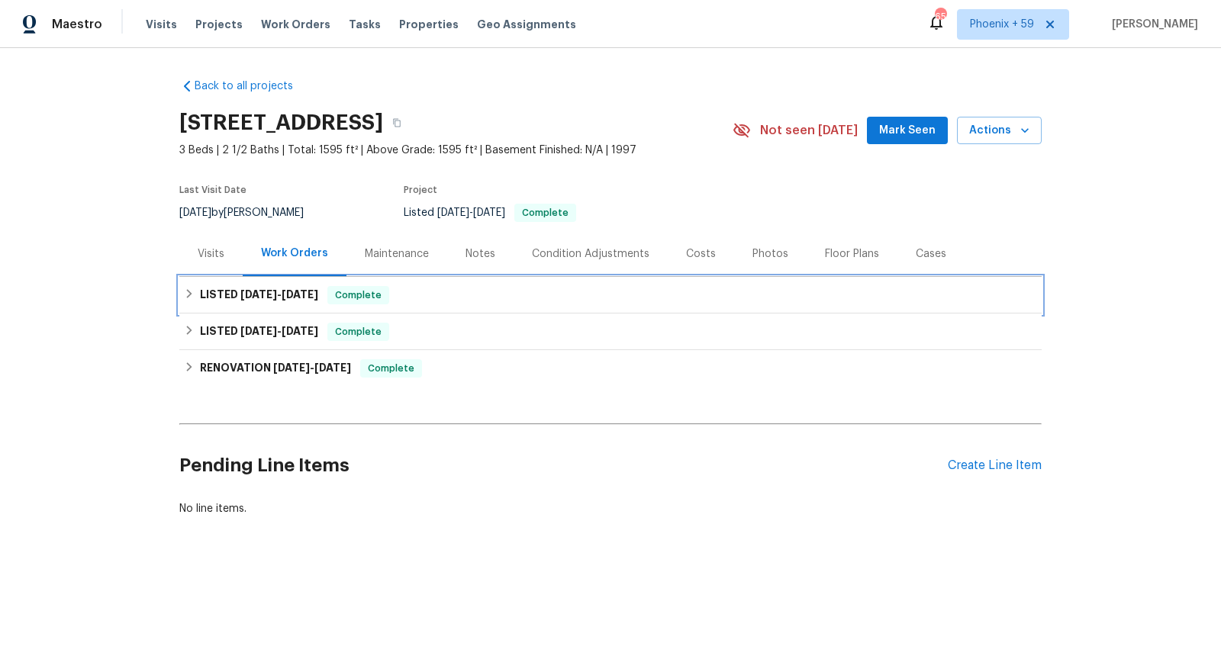
click at [481, 297] on div "LISTED 8/13/25 - 8/22/25 Complete" at bounding box center [610, 295] width 853 height 18
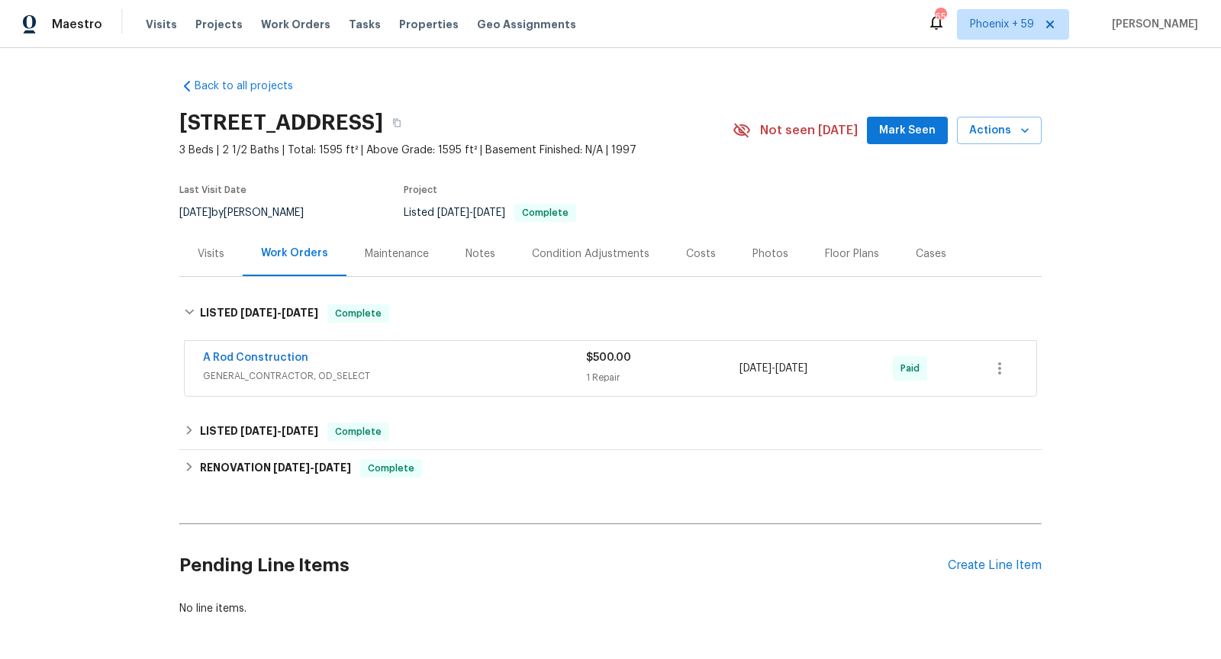
click at [490, 363] on div "A Rod Construction" at bounding box center [394, 359] width 383 height 18
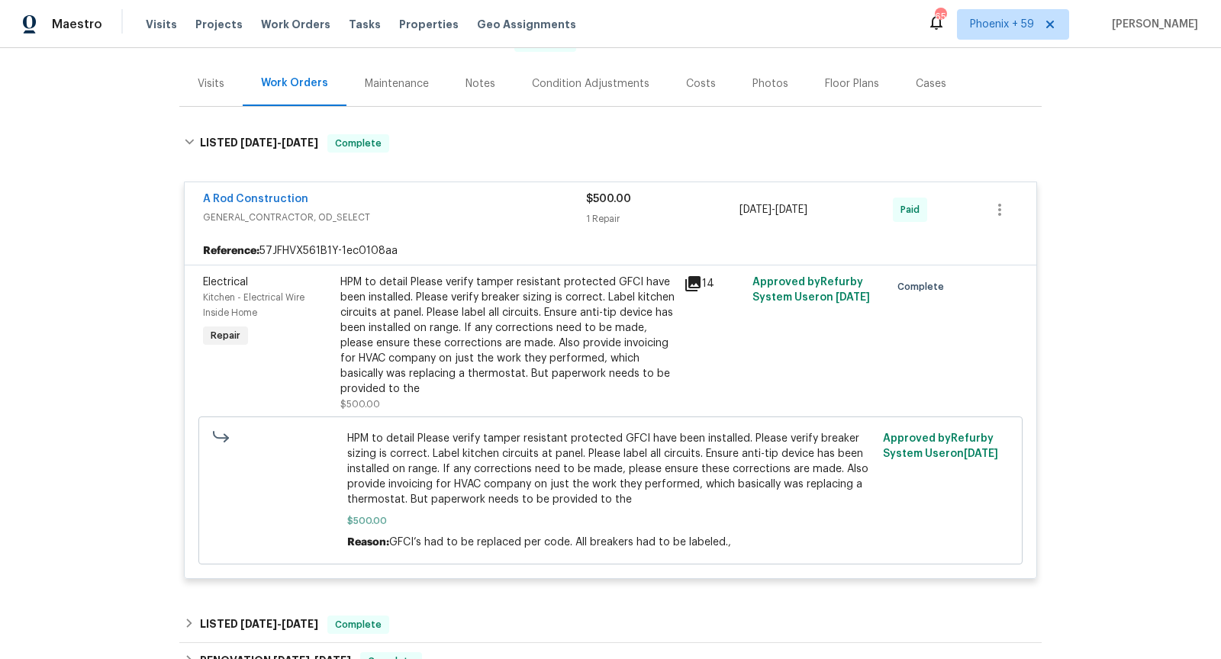
scroll to position [175, 0]
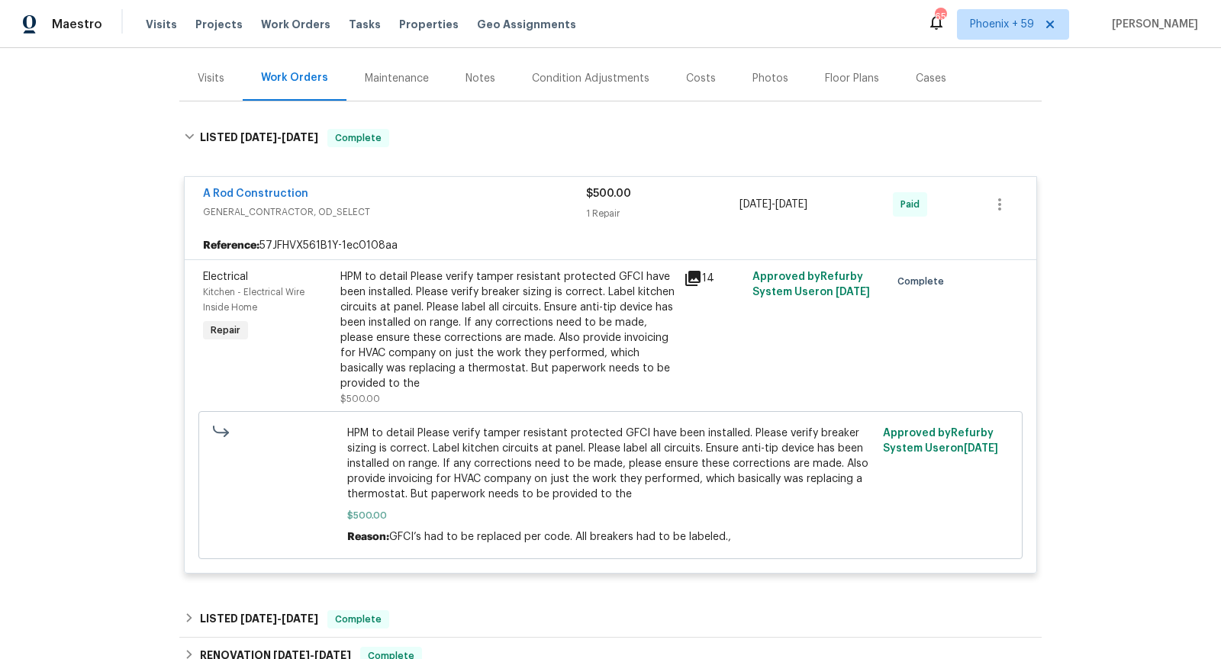
click at [696, 277] on icon at bounding box center [692, 278] width 15 height 15
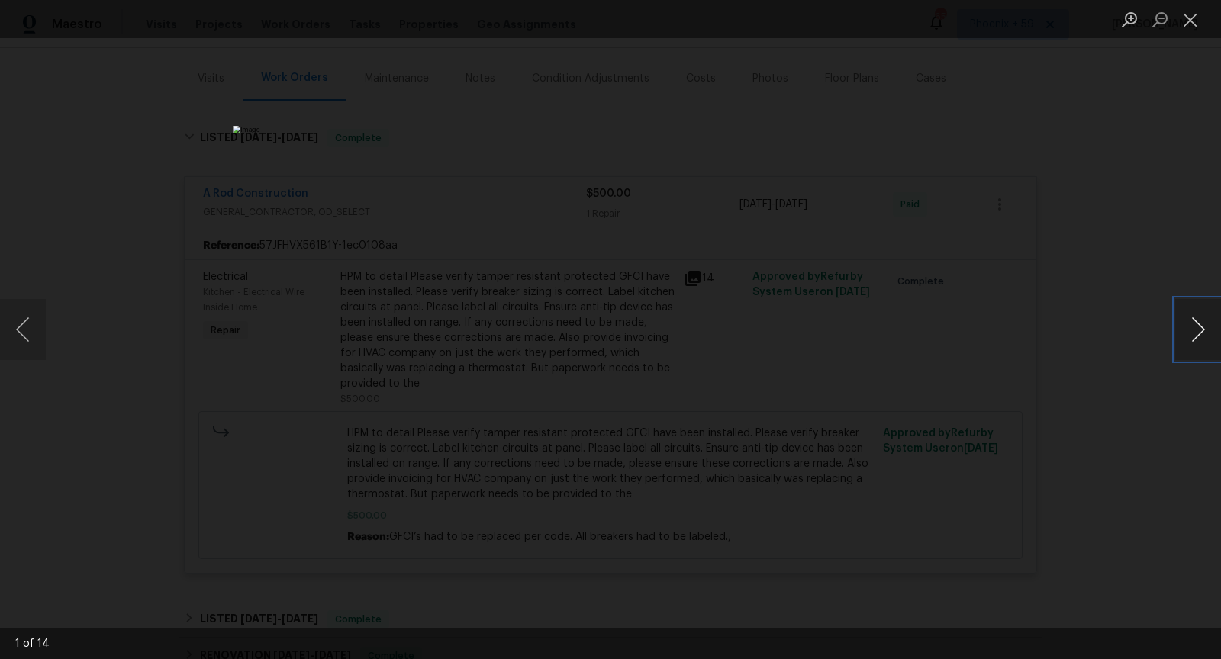
click at [1206, 332] on button "Next image" at bounding box center [1198, 329] width 46 height 61
click at [1206, 333] on button "Next image" at bounding box center [1198, 329] width 46 height 61
click at [1162, 376] on div "Lightbox" at bounding box center [610, 329] width 1221 height 659
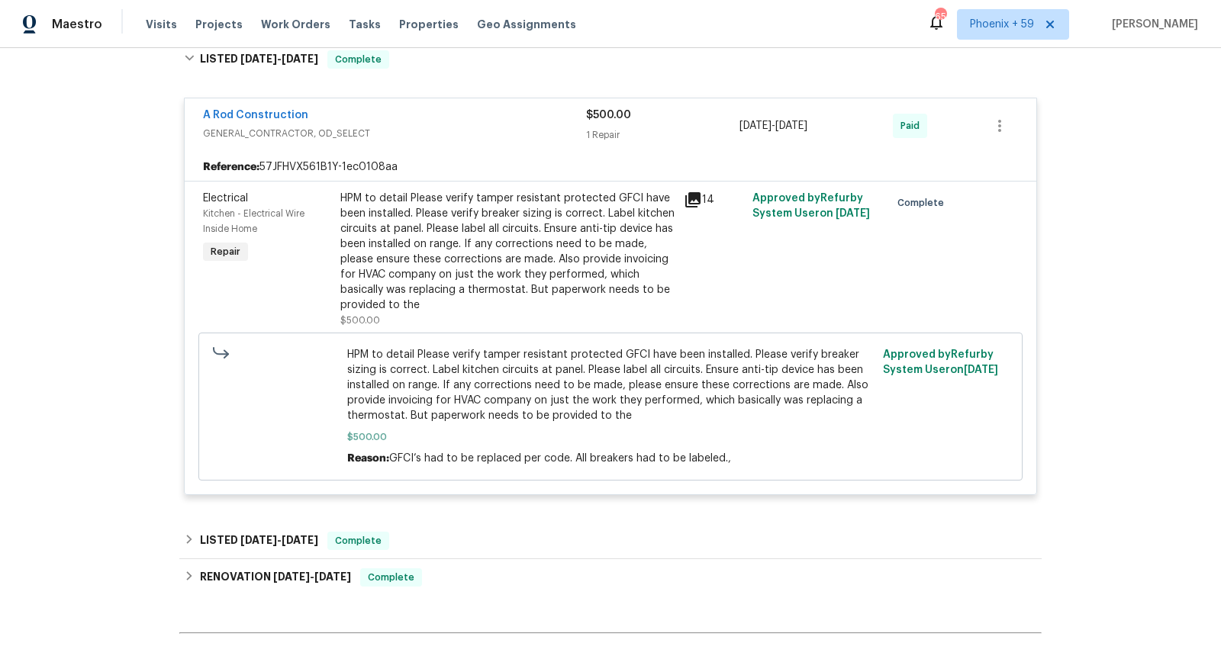
scroll to position [308, 0]
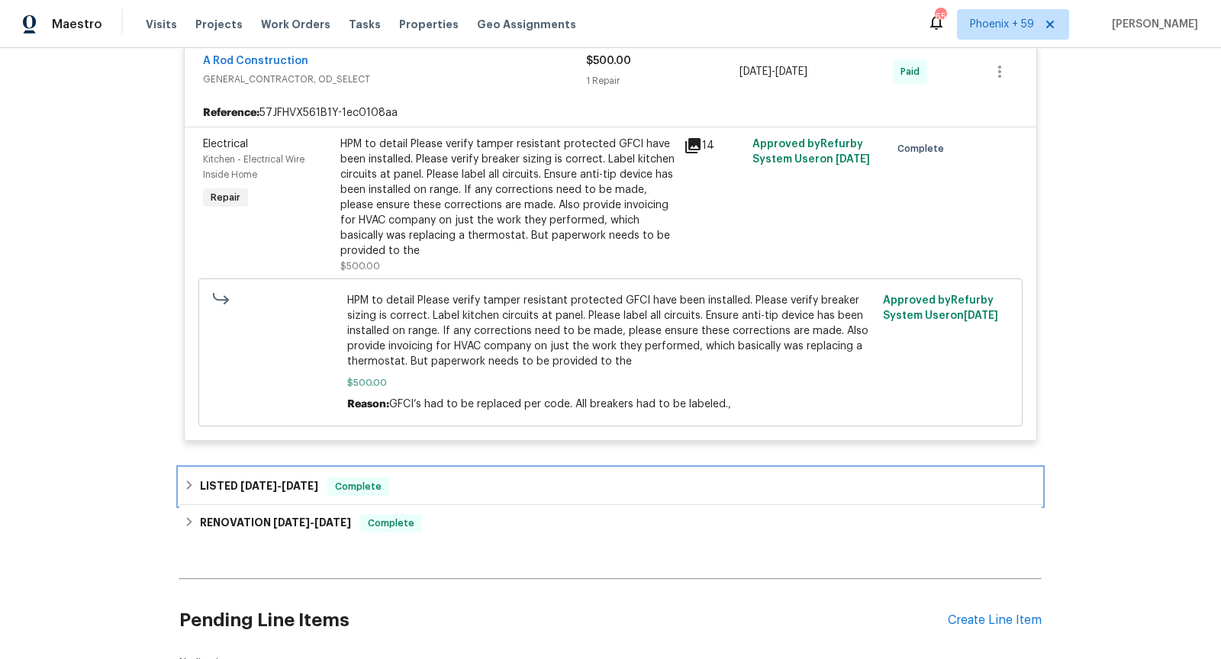
click at [471, 478] on div "LISTED 7/2/25 - 7/3/25 Complete" at bounding box center [610, 487] width 853 height 18
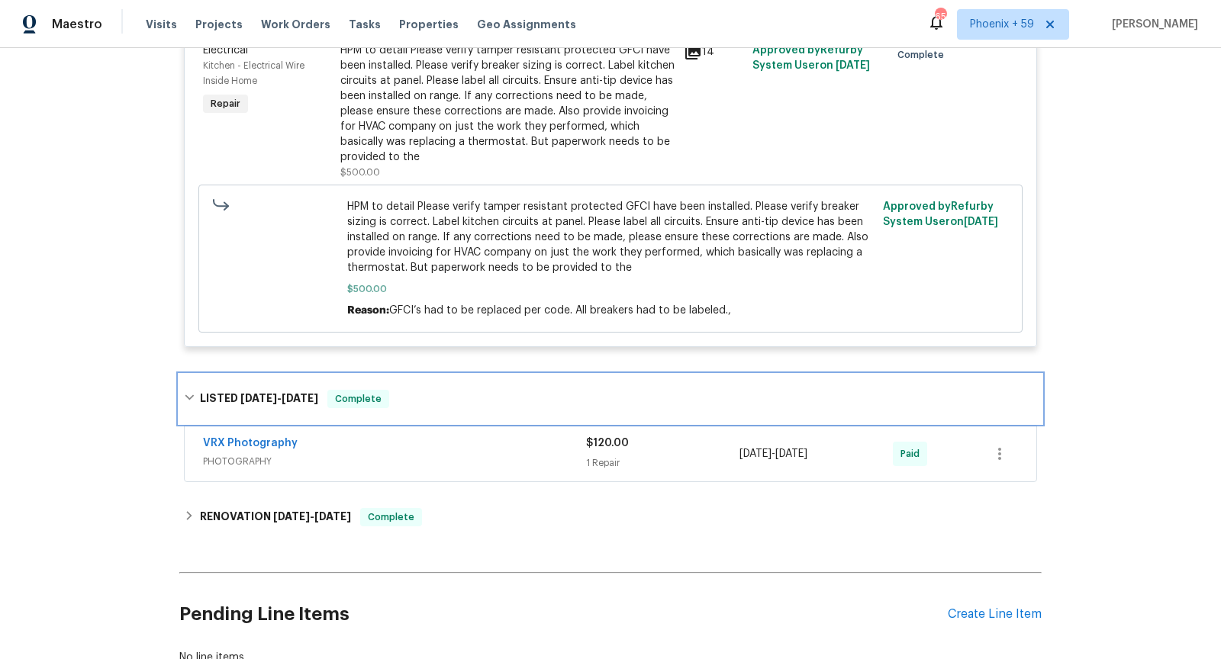
scroll to position [405, 0]
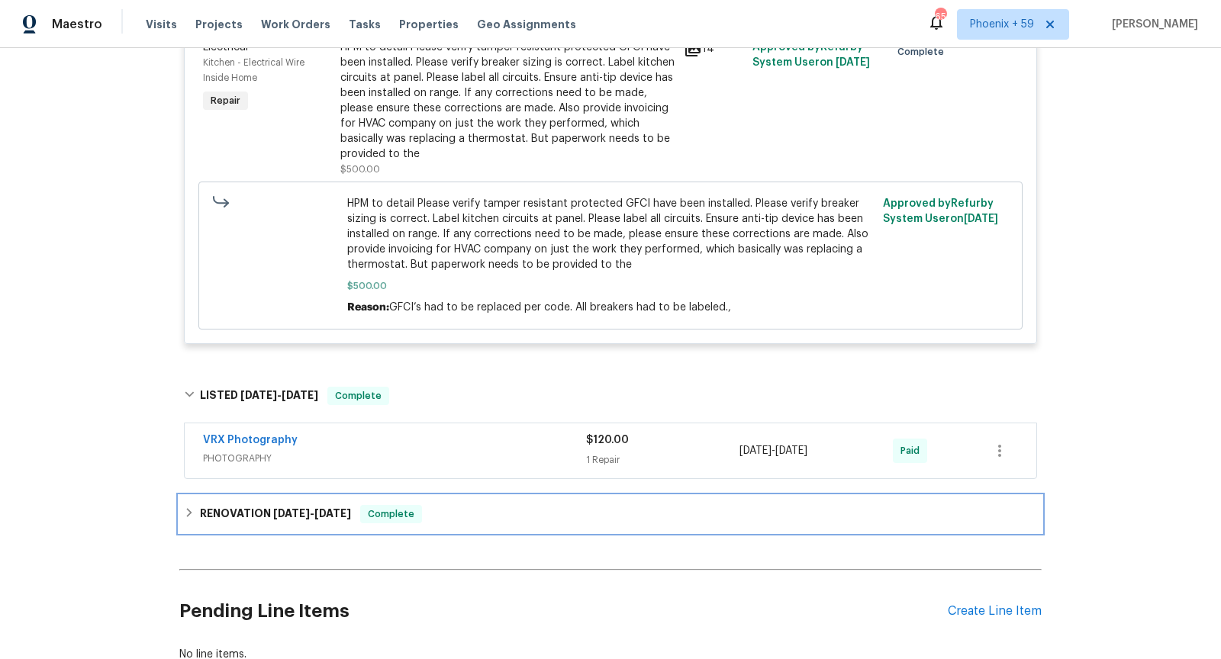
click at [500, 523] on div "RENOVATION 6/18/25 - 6/30/25 Complete" at bounding box center [610, 514] width 862 height 37
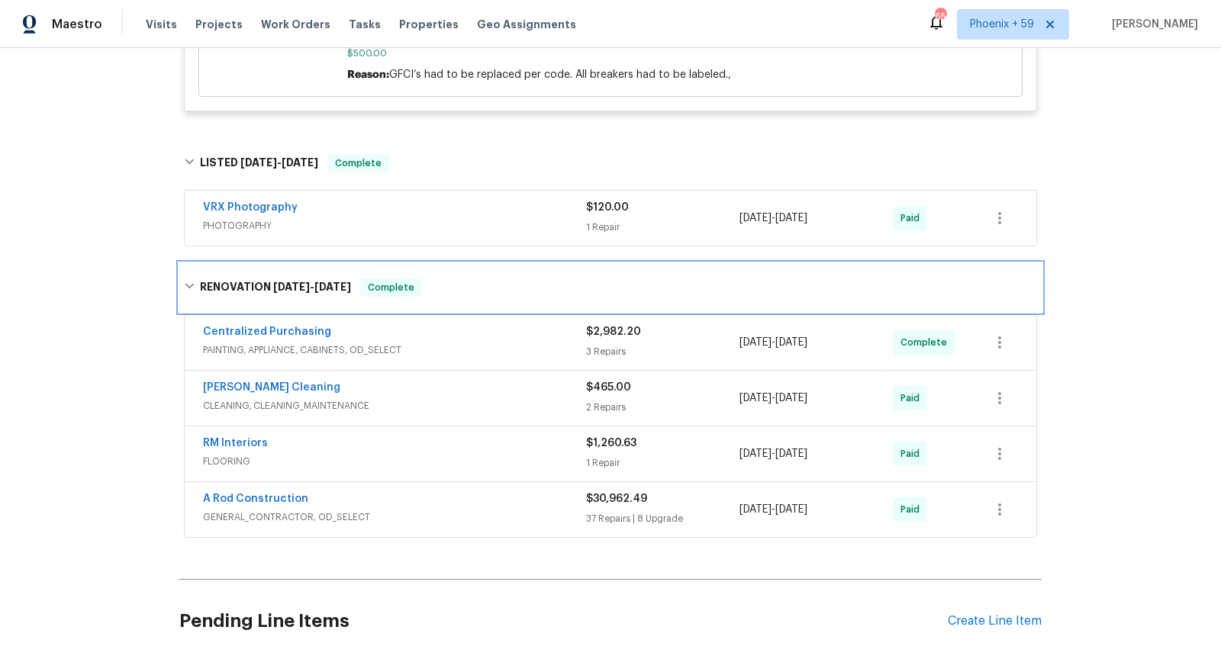
scroll to position [642, 0]
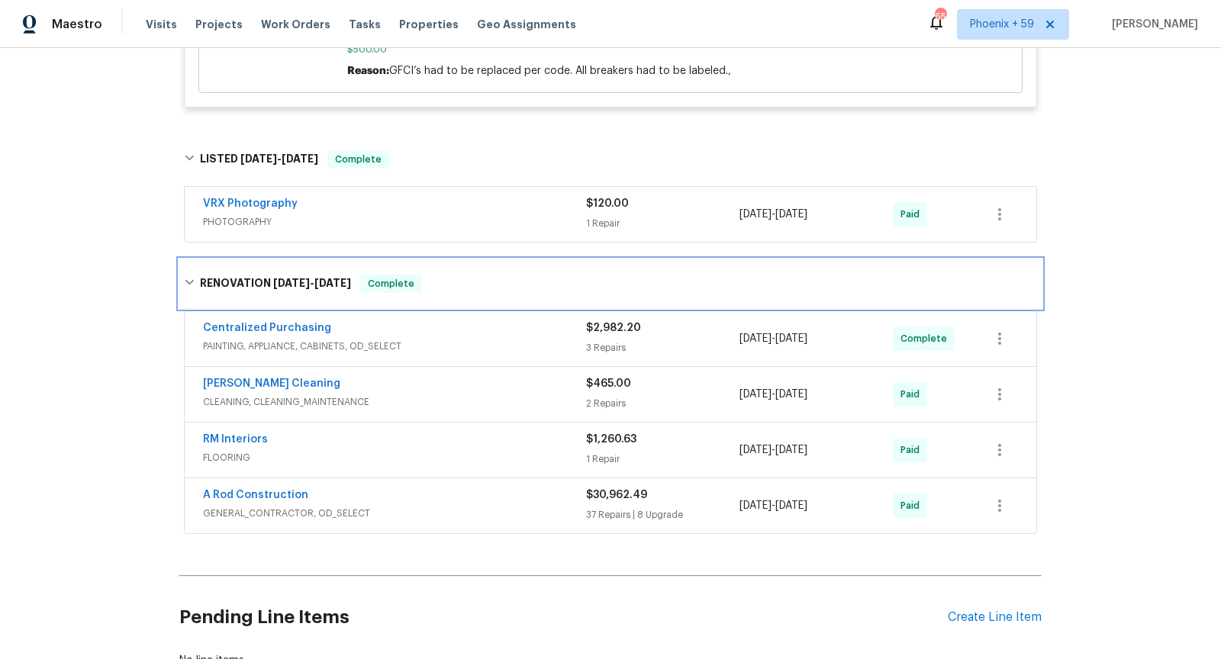
click at [515, 278] on div "RENOVATION 6/18/25 - 6/30/25 Complete" at bounding box center [610, 284] width 853 height 18
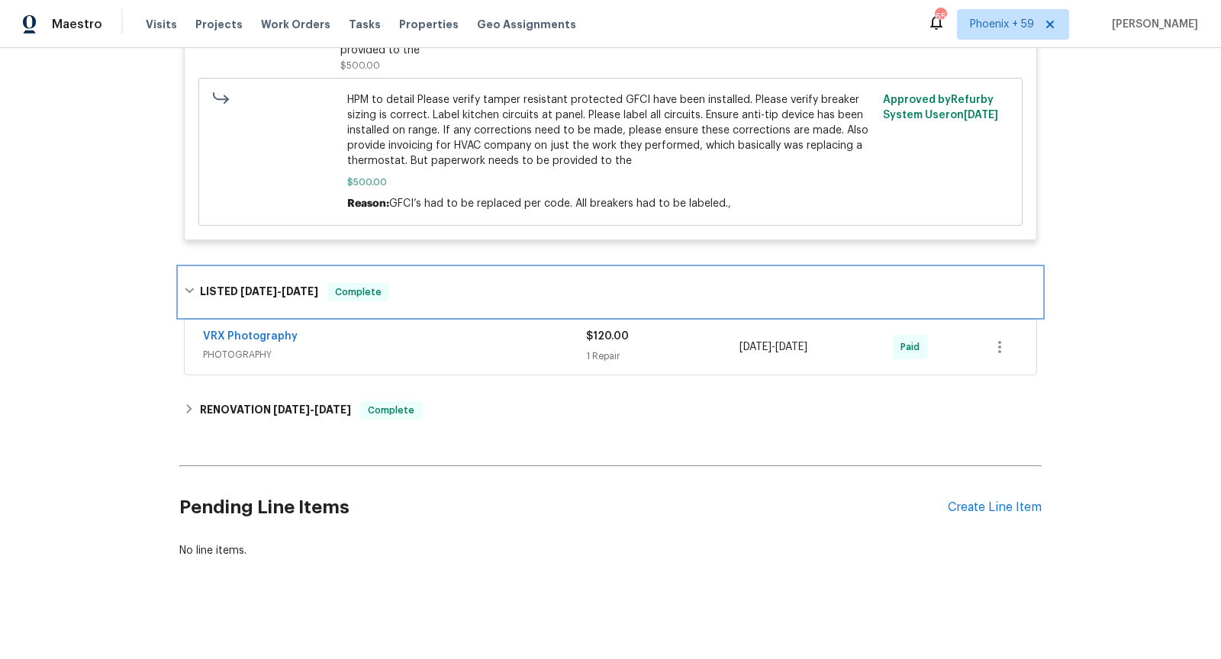
click at [511, 288] on div "LISTED 7/2/25 - 7/3/25 Complete" at bounding box center [610, 292] width 853 height 18
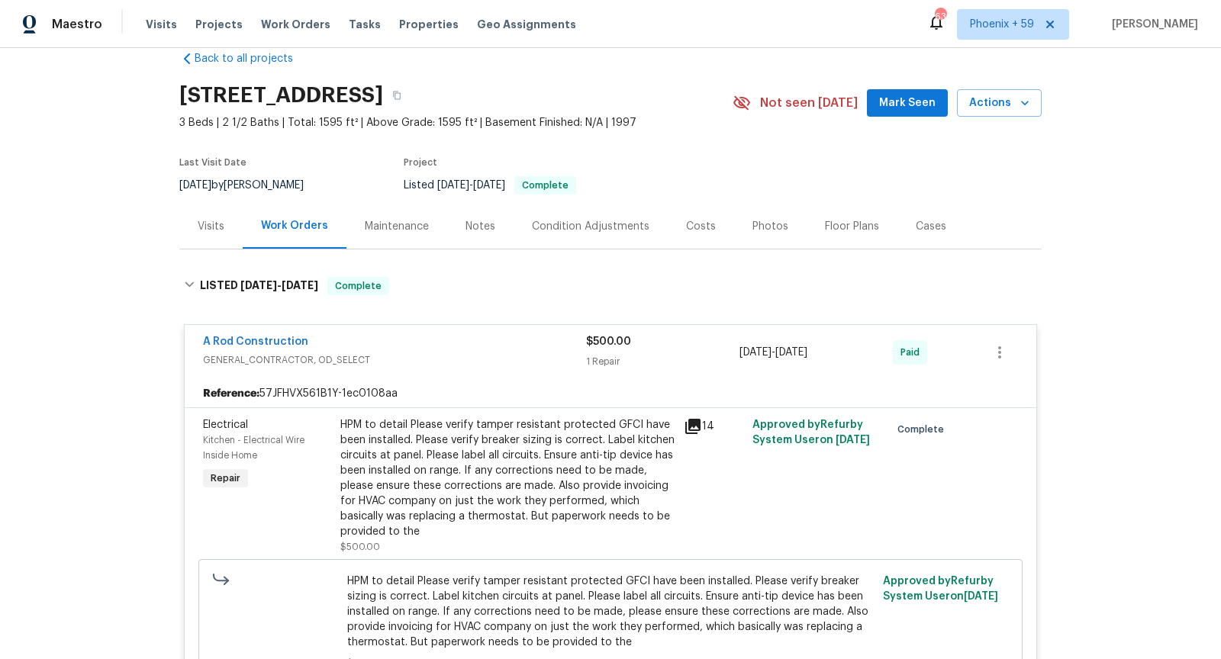
scroll to position [0, 0]
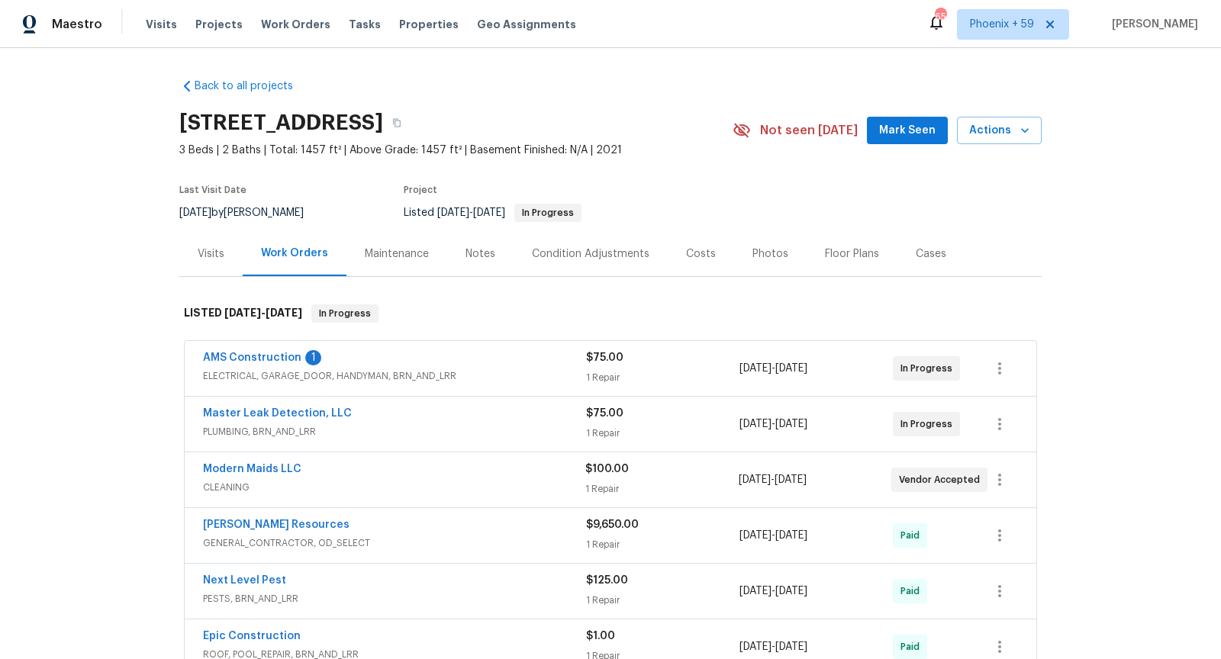
click at [509, 428] on span "PLUMBING, BRN_AND_LRR" at bounding box center [394, 431] width 383 height 15
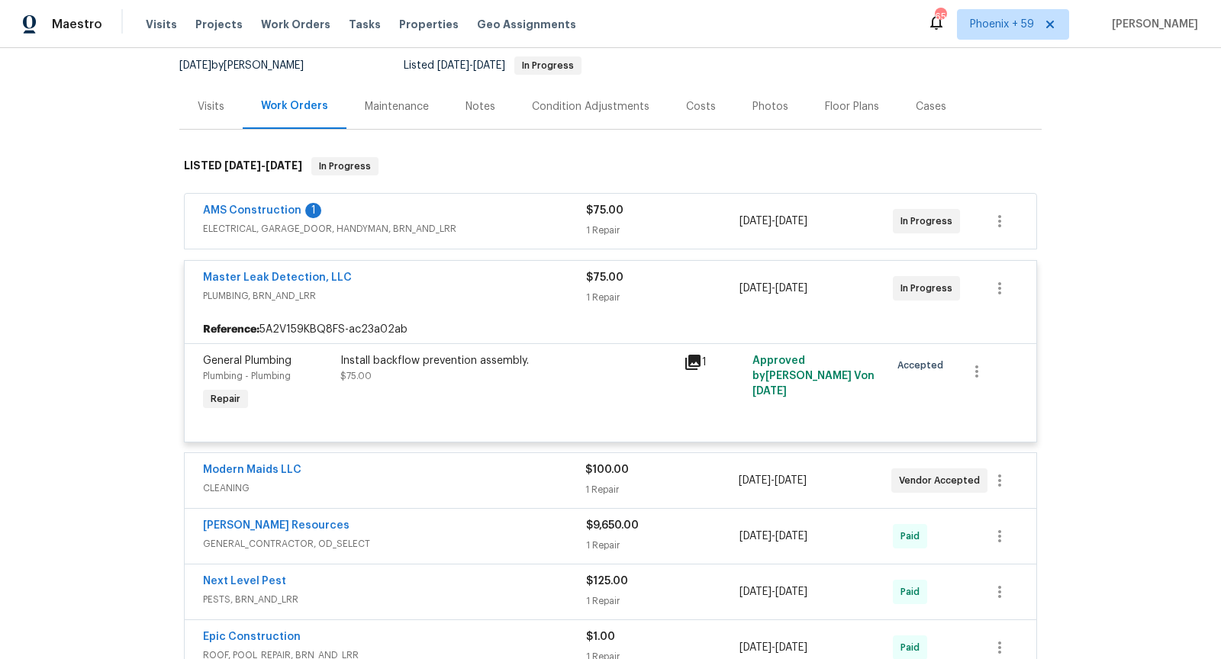
scroll to position [151, 0]
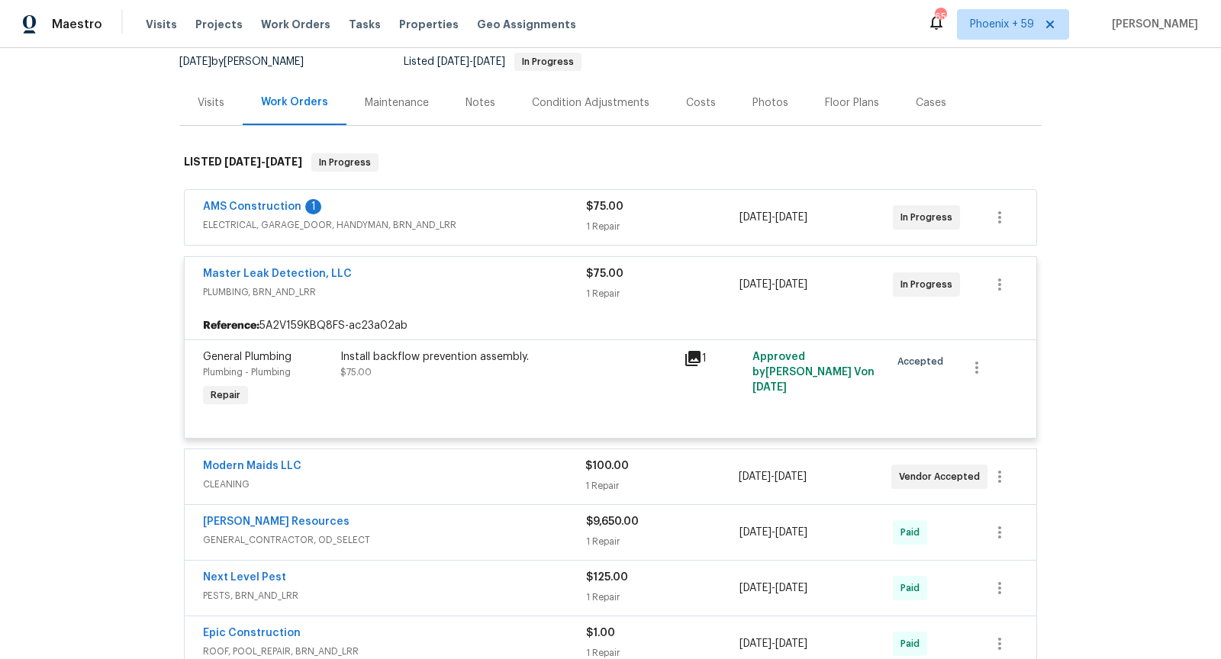
click at [469, 467] on div "Modern Maids LLC" at bounding box center [394, 467] width 382 height 18
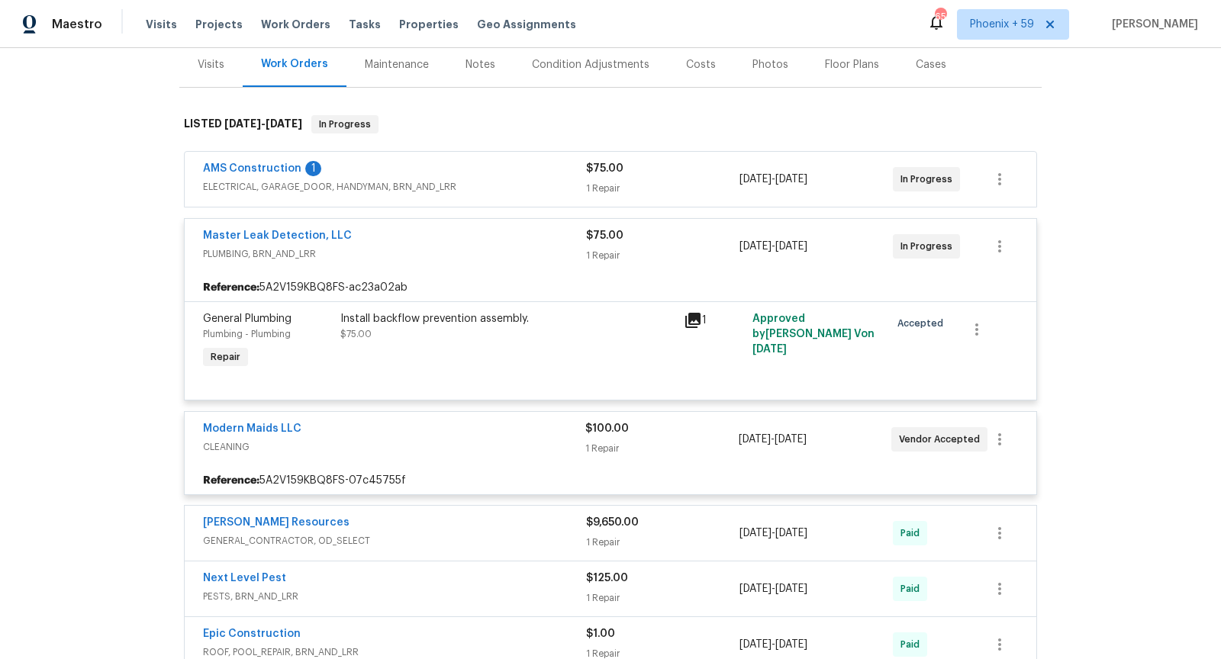
scroll to position [207, 0]
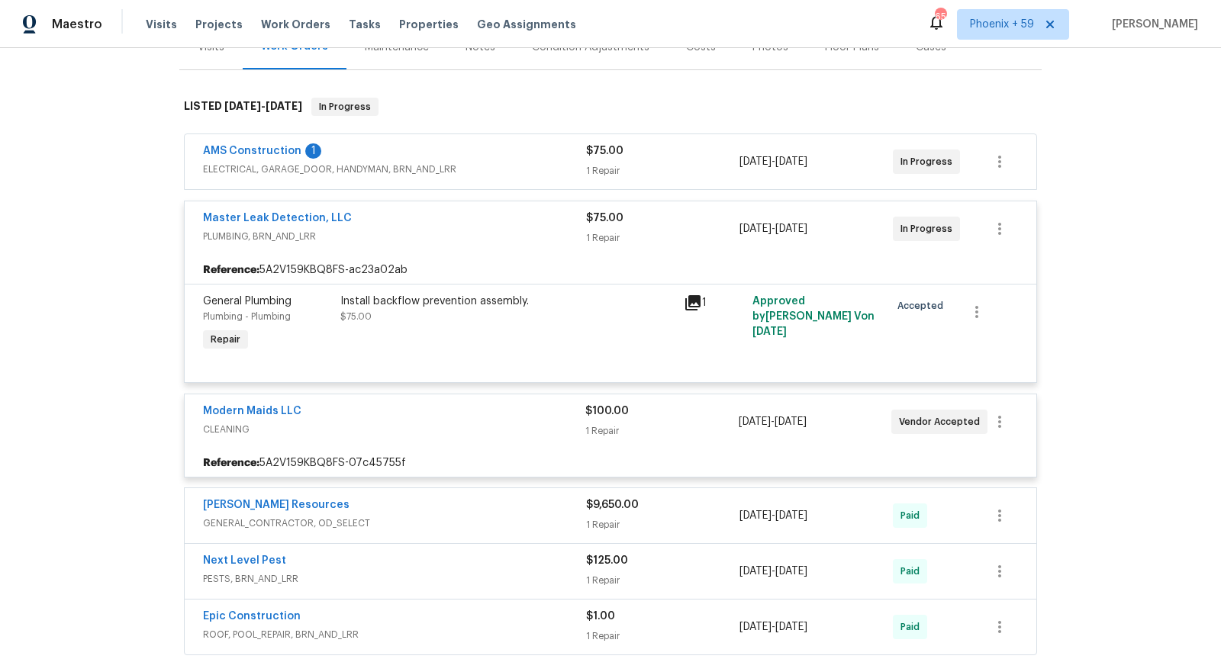
click at [500, 407] on div "Modern Maids LLC" at bounding box center [394, 413] width 382 height 18
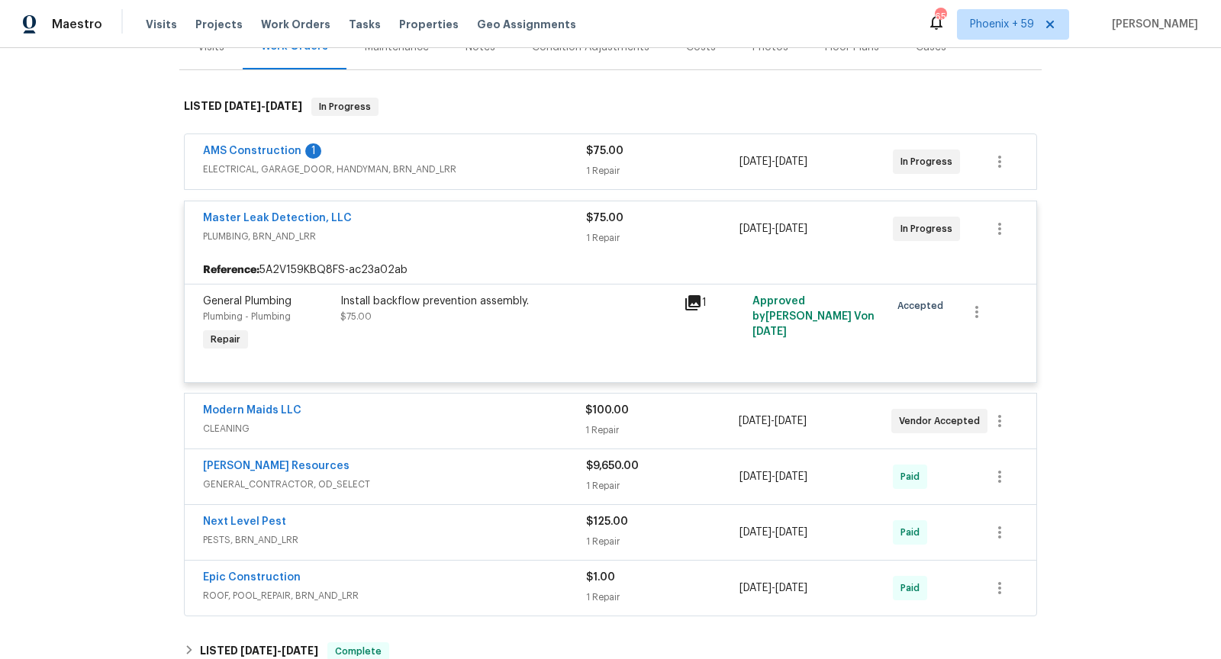
click at [500, 407] on div "Modern Maids LLC" at bounding box center [394, 412] width 382 height 18
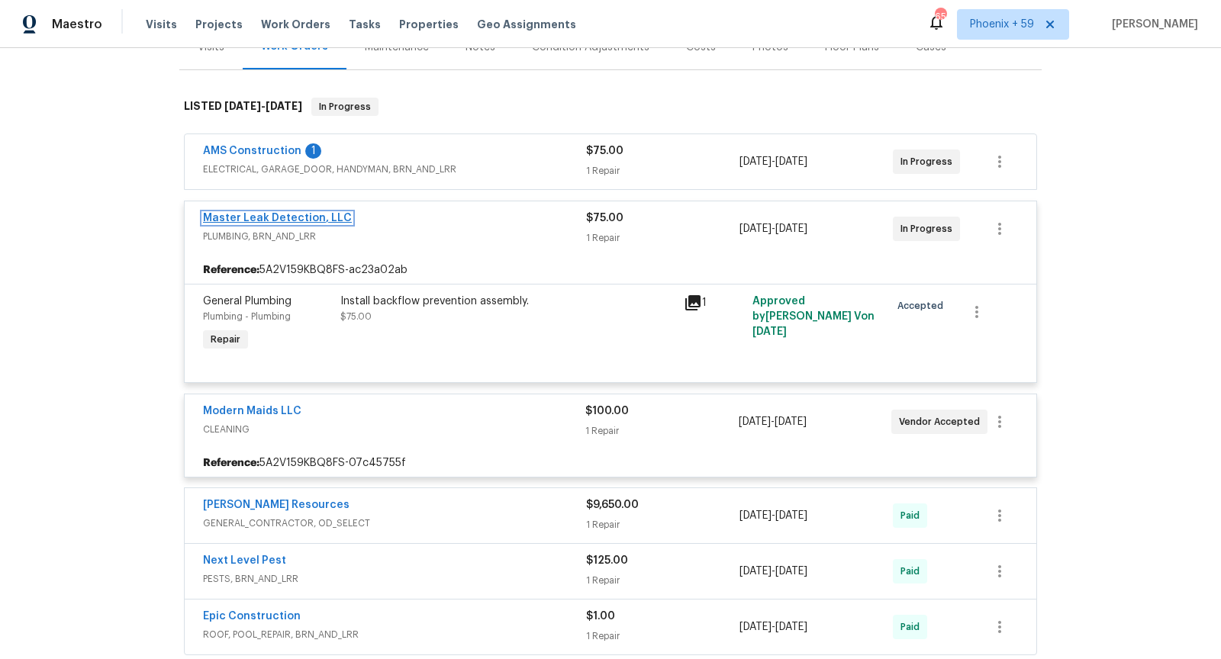
click at [282, 213] on link "Master Leak Detection, LLC" at bounding box center [277, 218] width 149 height 11
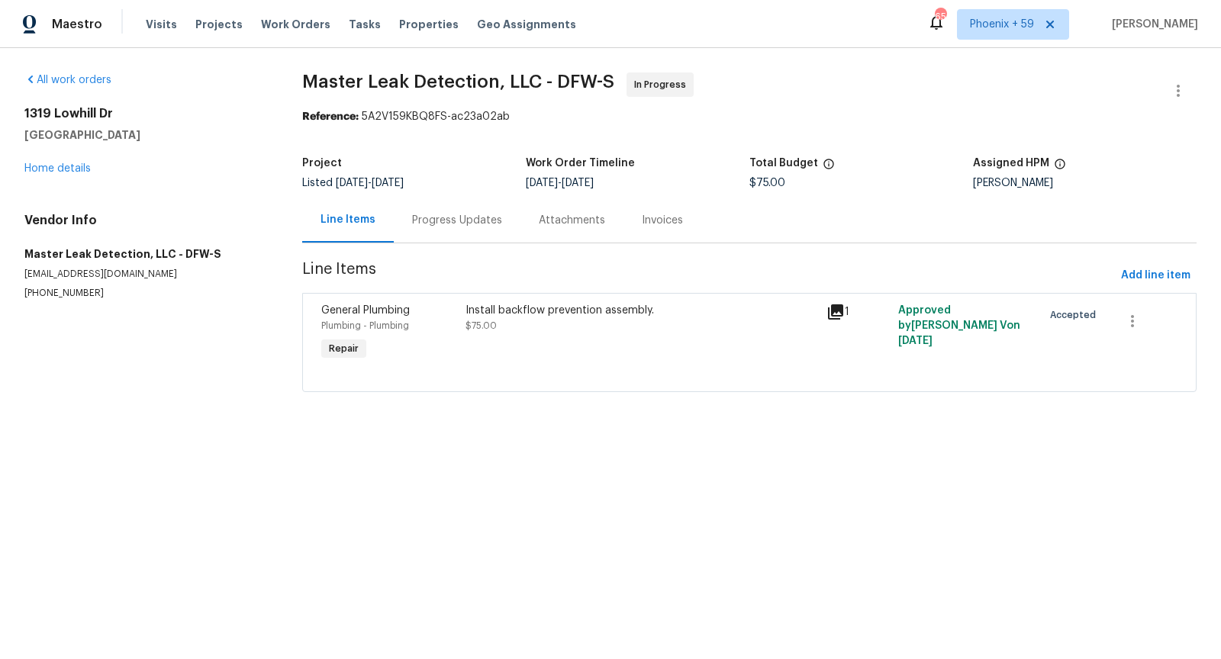
click at [429, 212] on div "Progress Updates" at bounding box center [457, 220] width 127 height 45
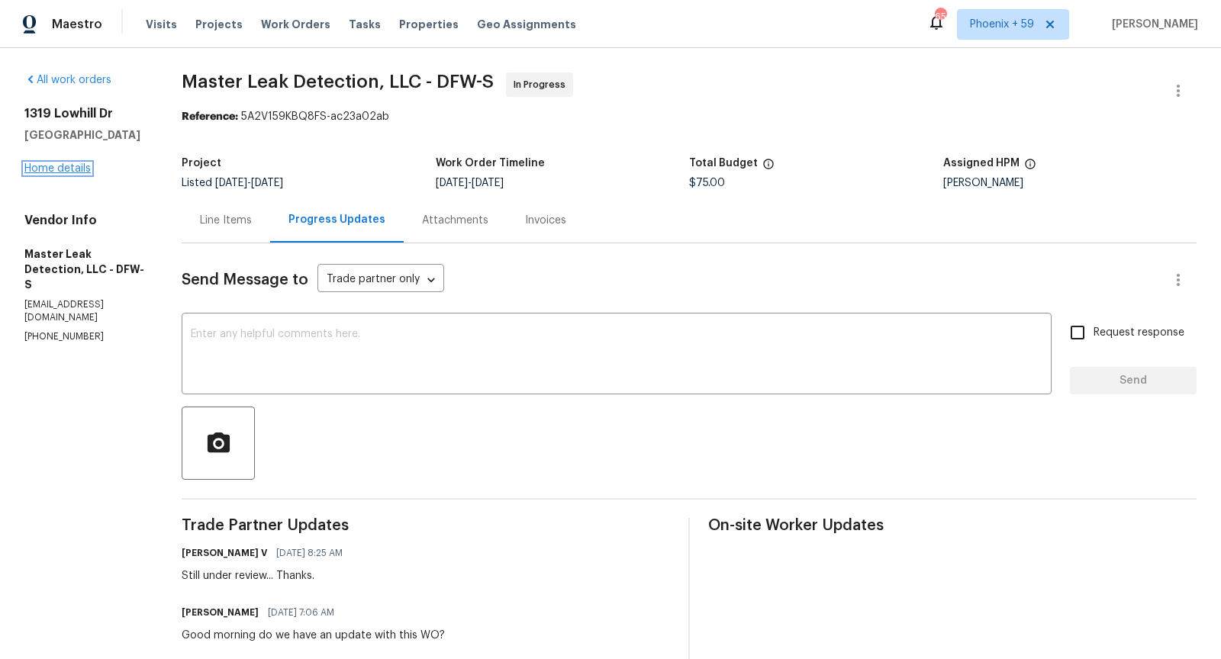
click at [63, 172] on link "Home details" at bounding box center [57, 168] width 66 height 11
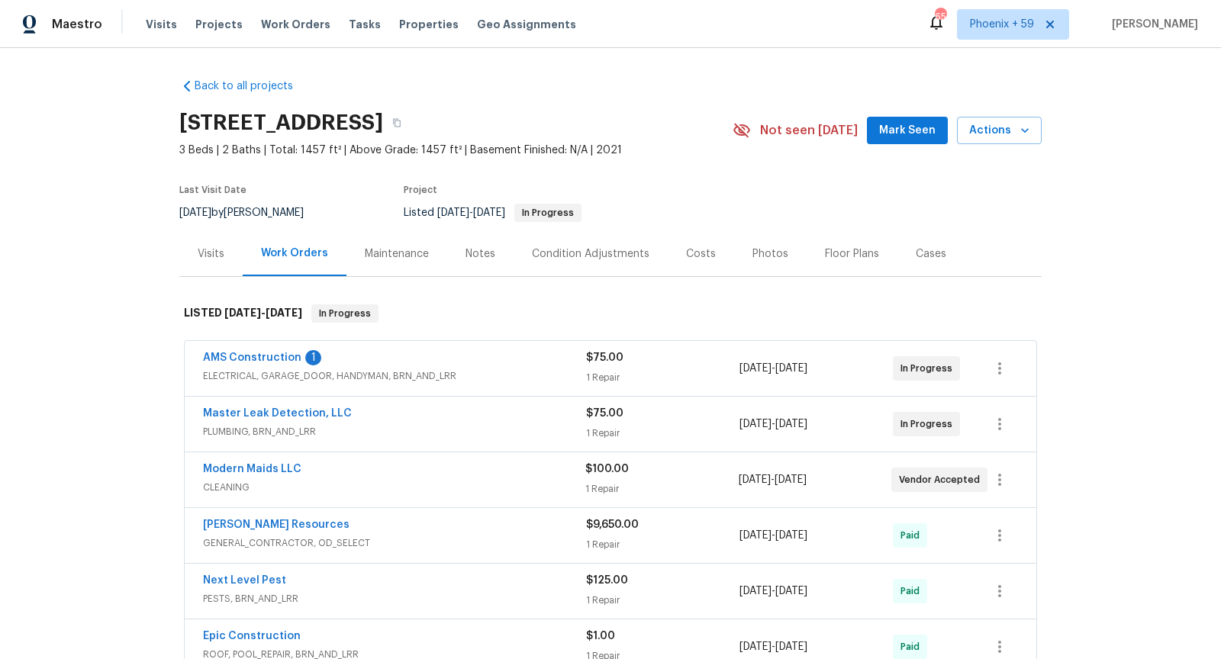
click at [426, 366] on div "AMS Construction 1" at bounding box center [394, 359] width 383 height 18
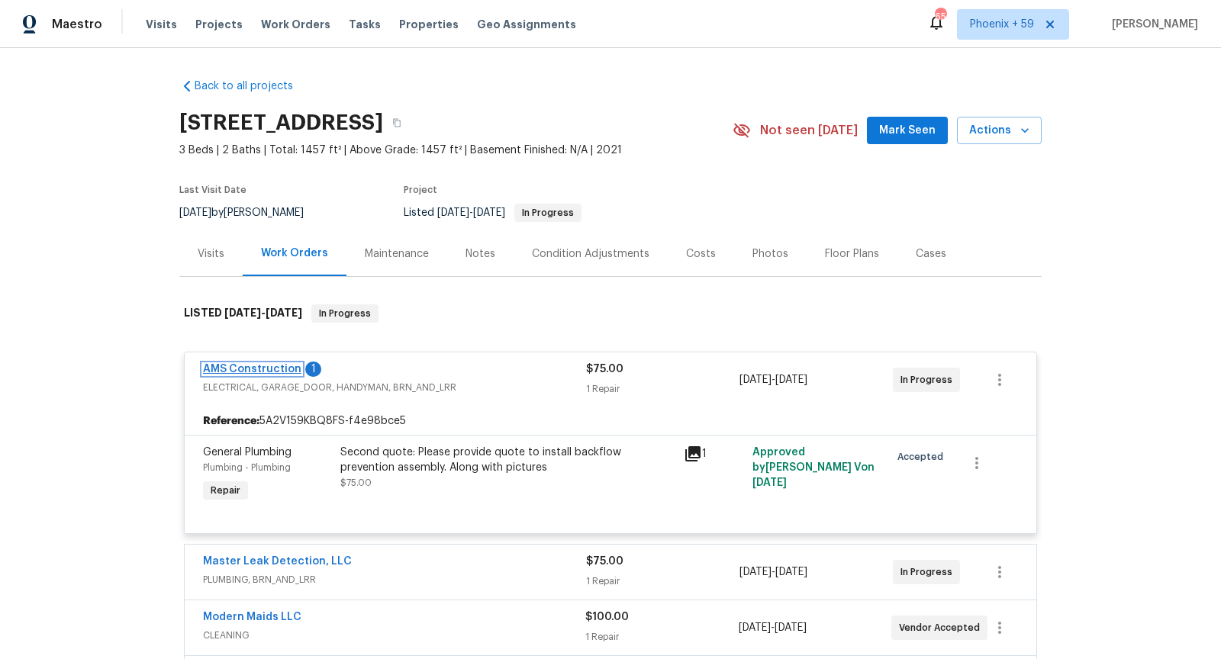
click at [275, 366] on link "AMS Construction" at bounding box center [252, 369] width 98 height 11
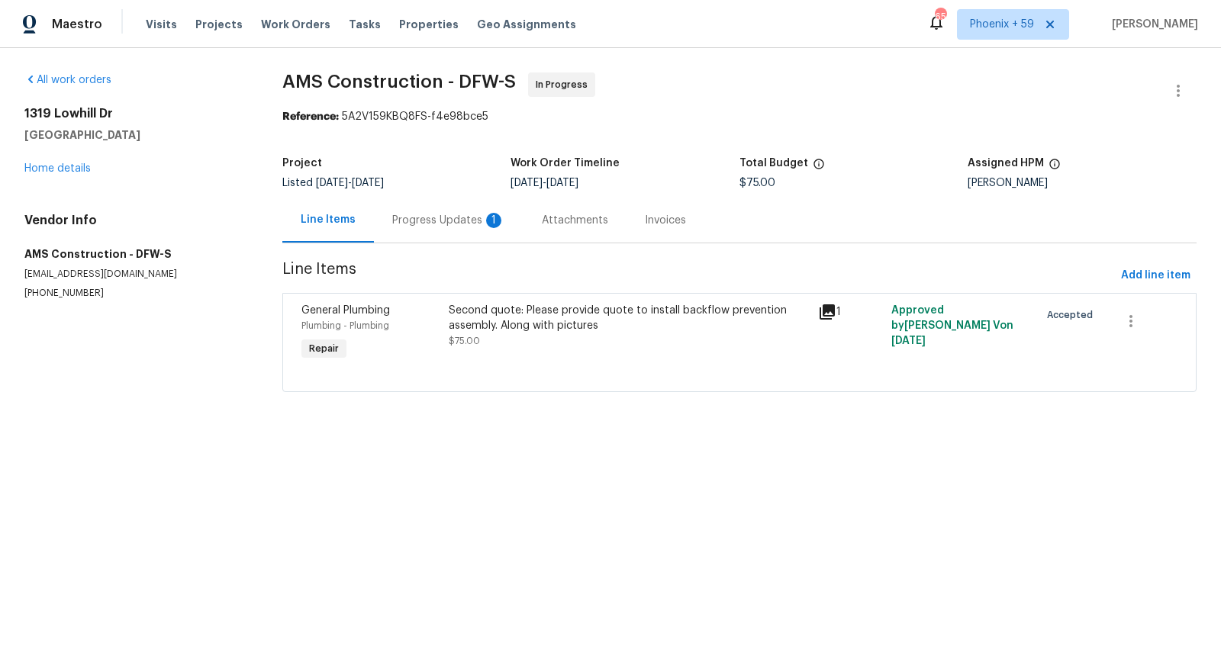
click at [437, 225] on div "Progress Updates 1" at bounding box center [448, 220] width 113 height 15
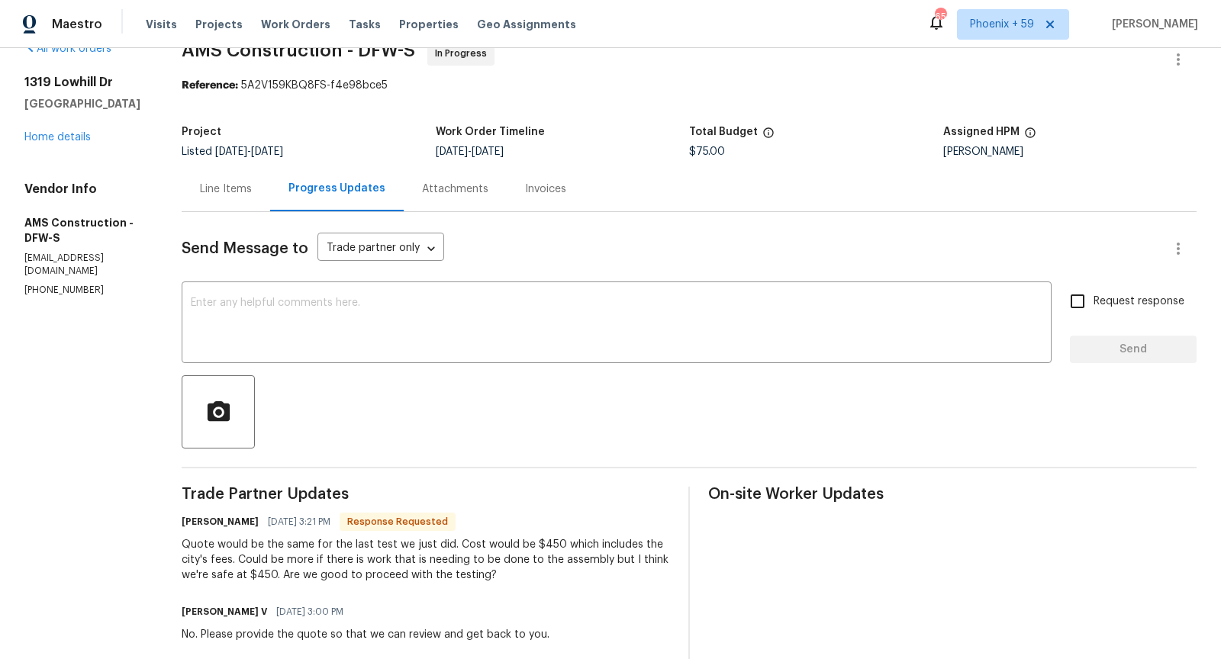
scroll to position [26, 0]
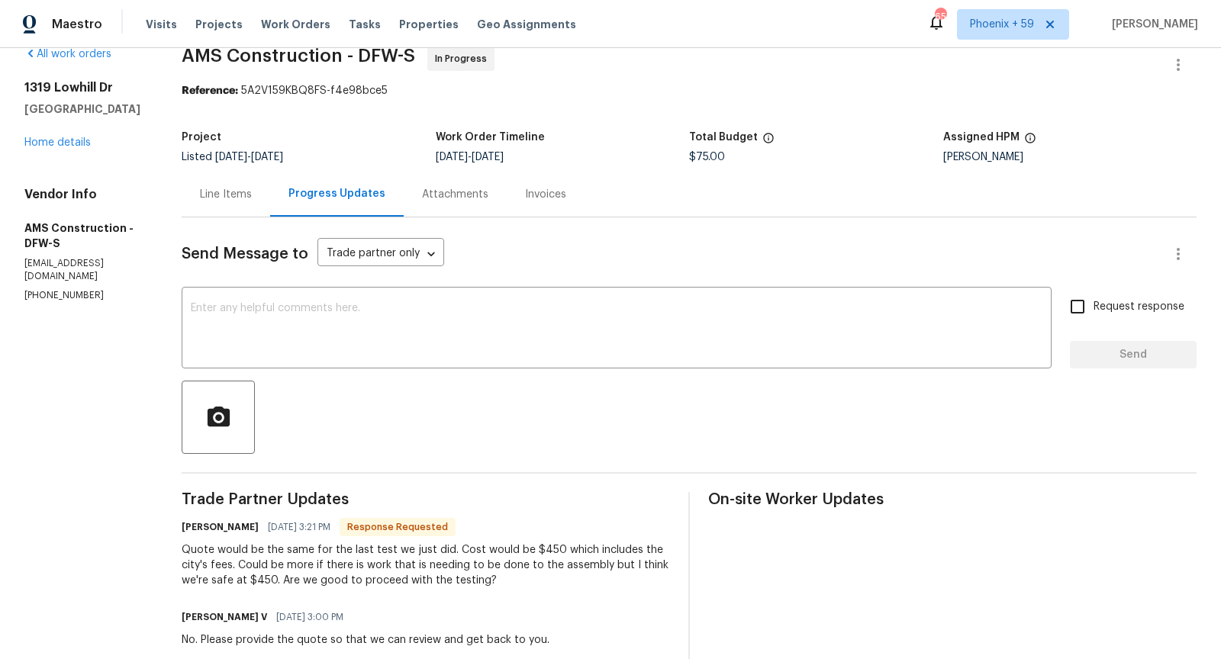
click at [220, 195] on div "Line Items" at bounding box center [226, 194] width 52 height 15
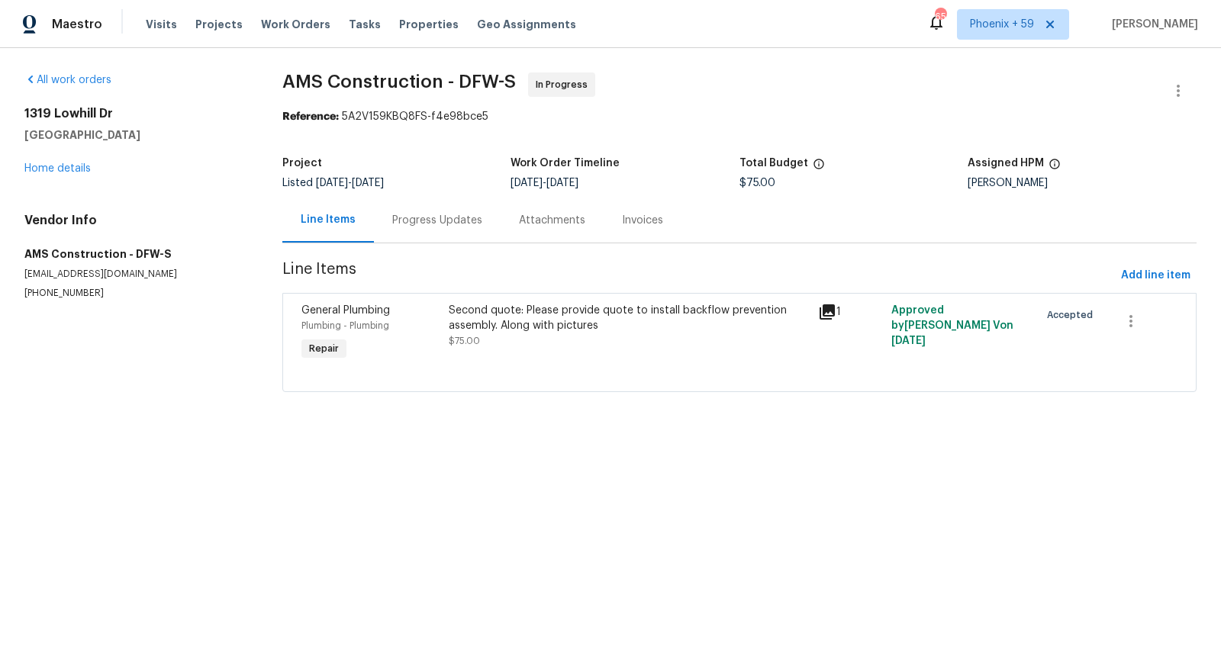
click at [588, 326] on div "Second quote: Please provide quote to install backflow prevention assembly. Alo…" at bounding box center [628, 318] width 359 height 31
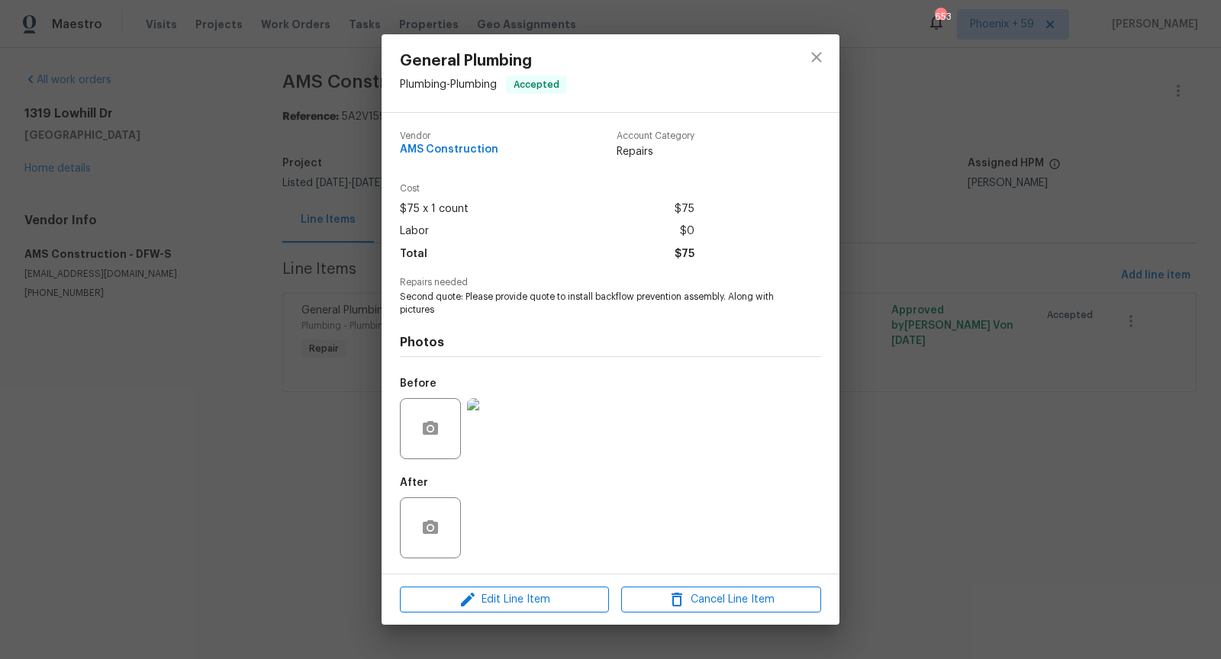
click at [503, 433] on img at bounding box center [497, 428] width 61 height 61
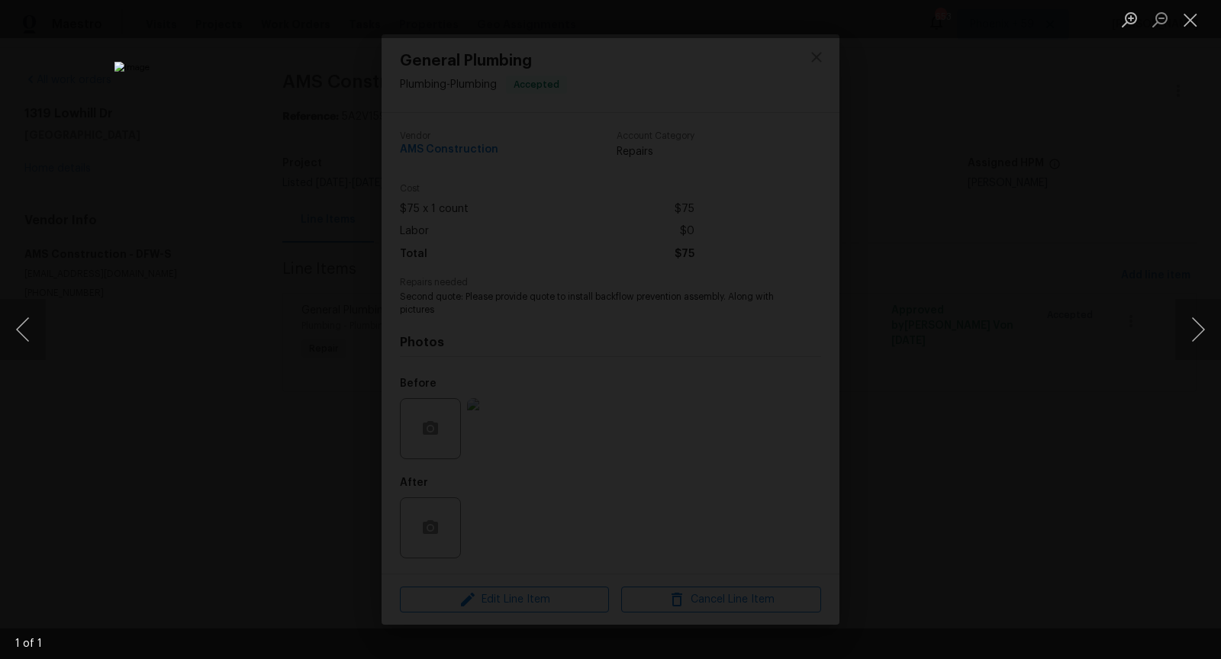
click at [1005, 191] on div "Lightbox" at bounding box center [610, 329] width 1221 height 659
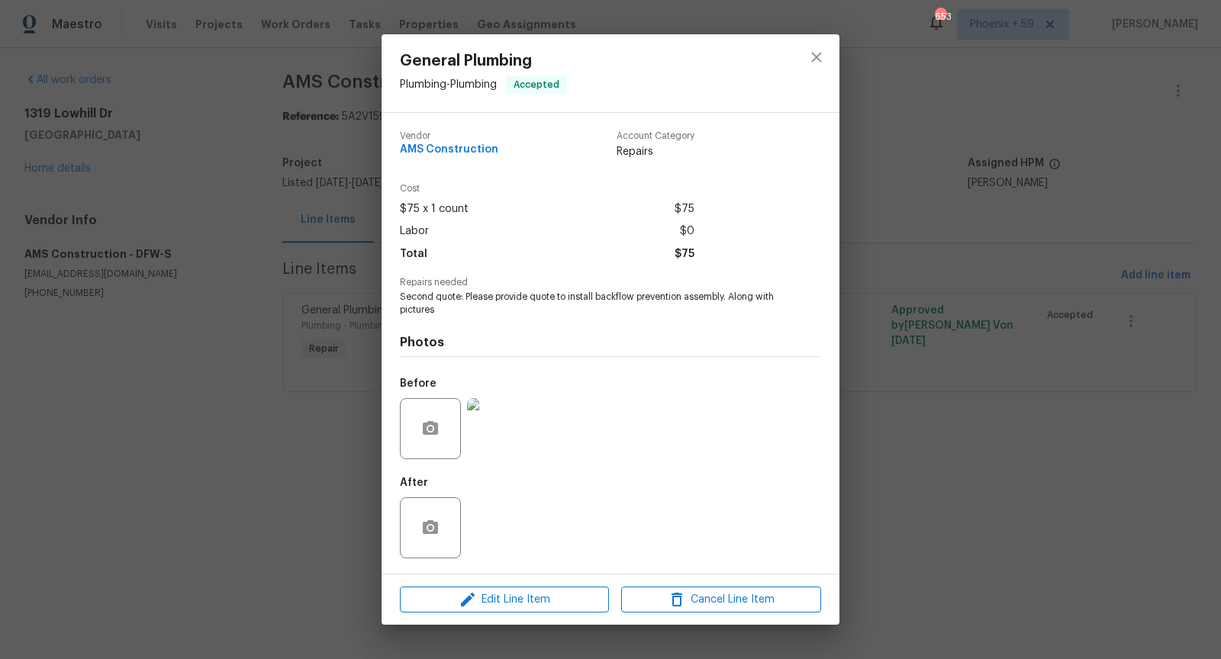
click at [911, 558] on div "General Plumbing Plumbing - Plumbing Accepted Vendor AMS Construction Account C…" at bounding box center [610, 329] width 1221 height 659
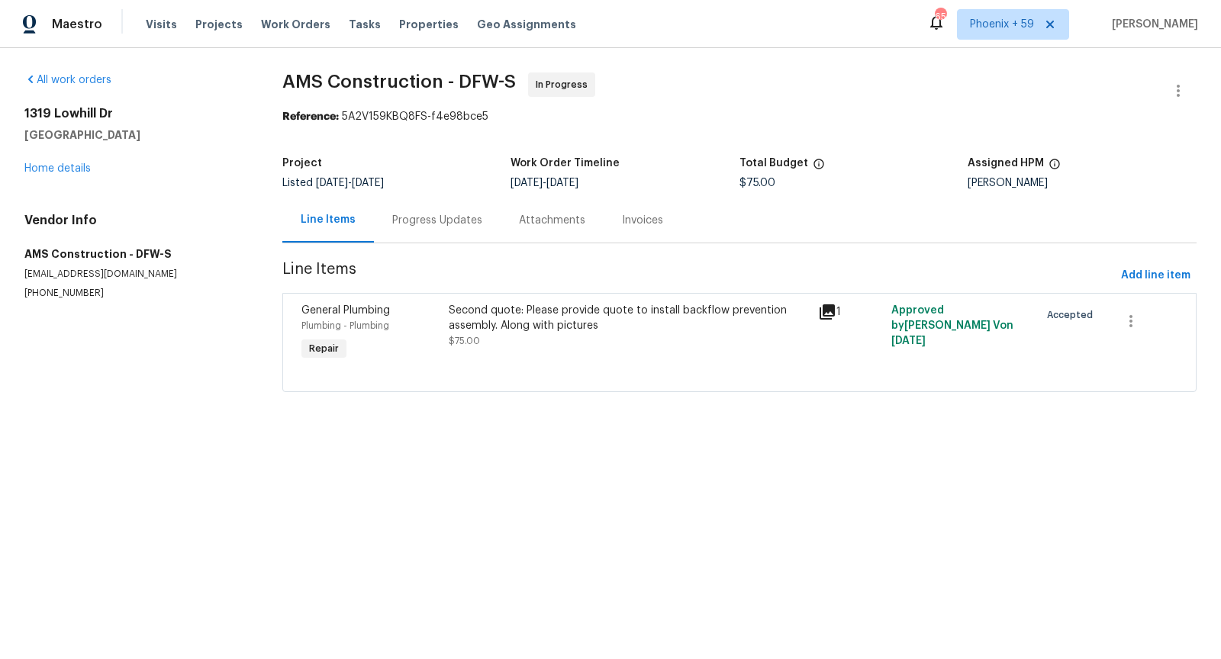
click at [610, 323] on div "Second quote: Please provide quote to install backflow prevention assembly. Alo…" at bounding box center [628, 318] width 359 height 31
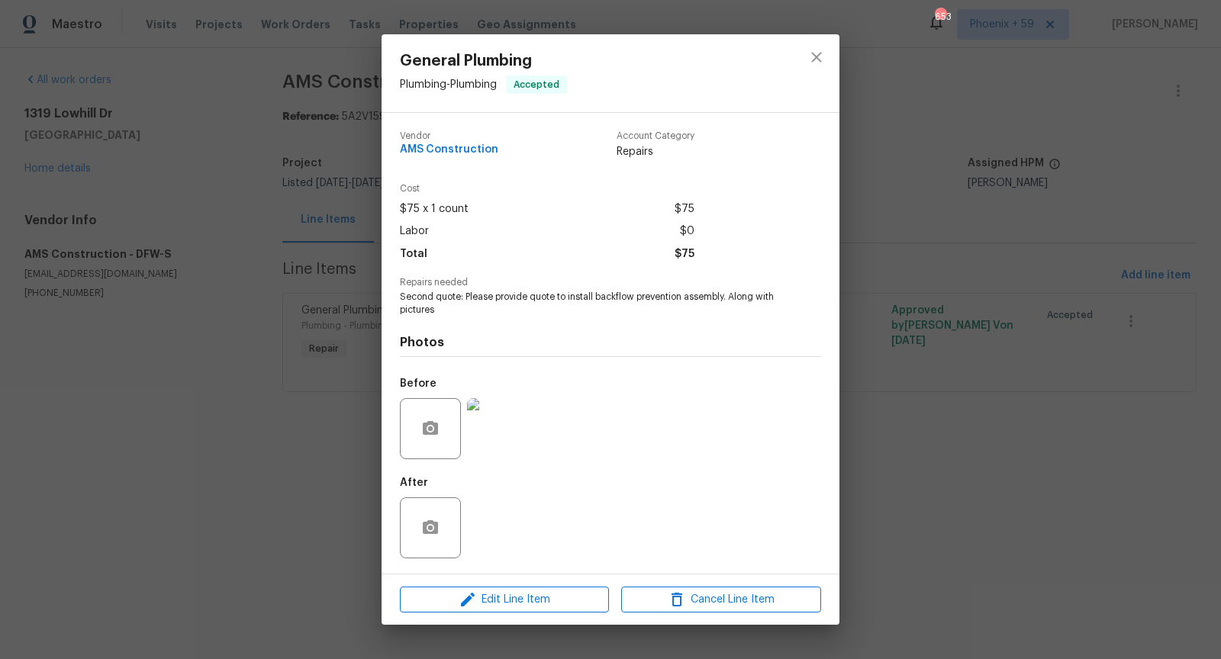
click at [927, 440] on div "General Plumbing Plumbing - Plumbing Accepted Vendor AMS Construction Account C…" at bounding box center [610, 329] width 1221 height 659
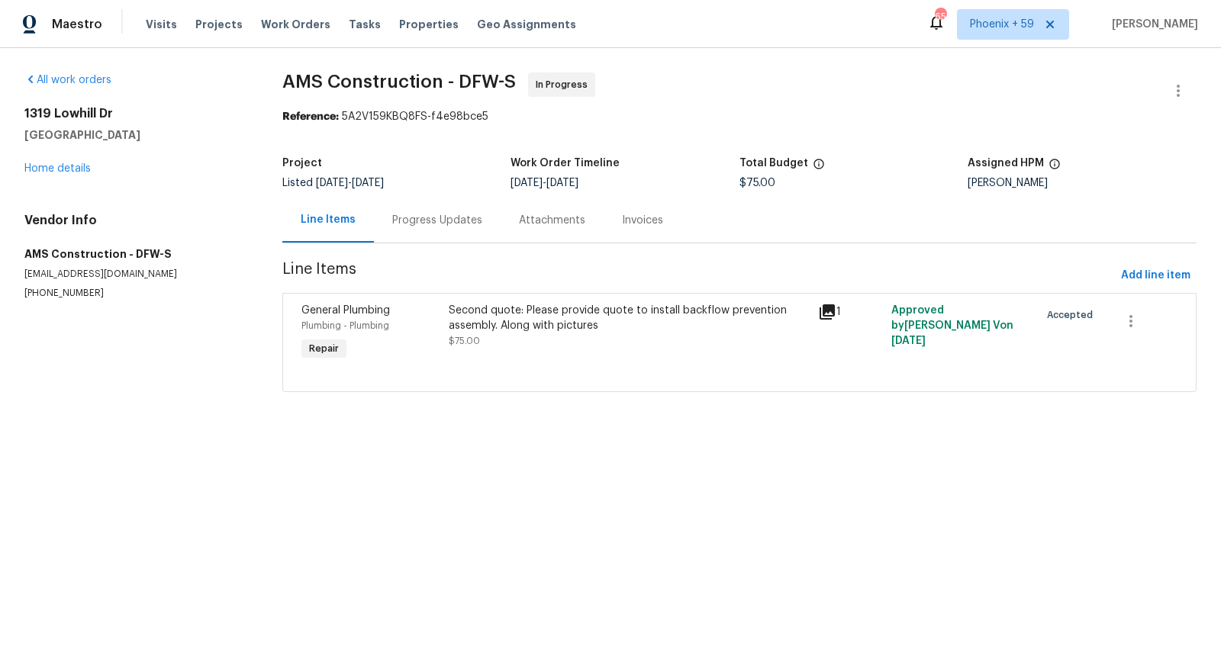
click at [429, 212] on div "Progress Updates" at bounding box center [437, 220] width 127 height 45
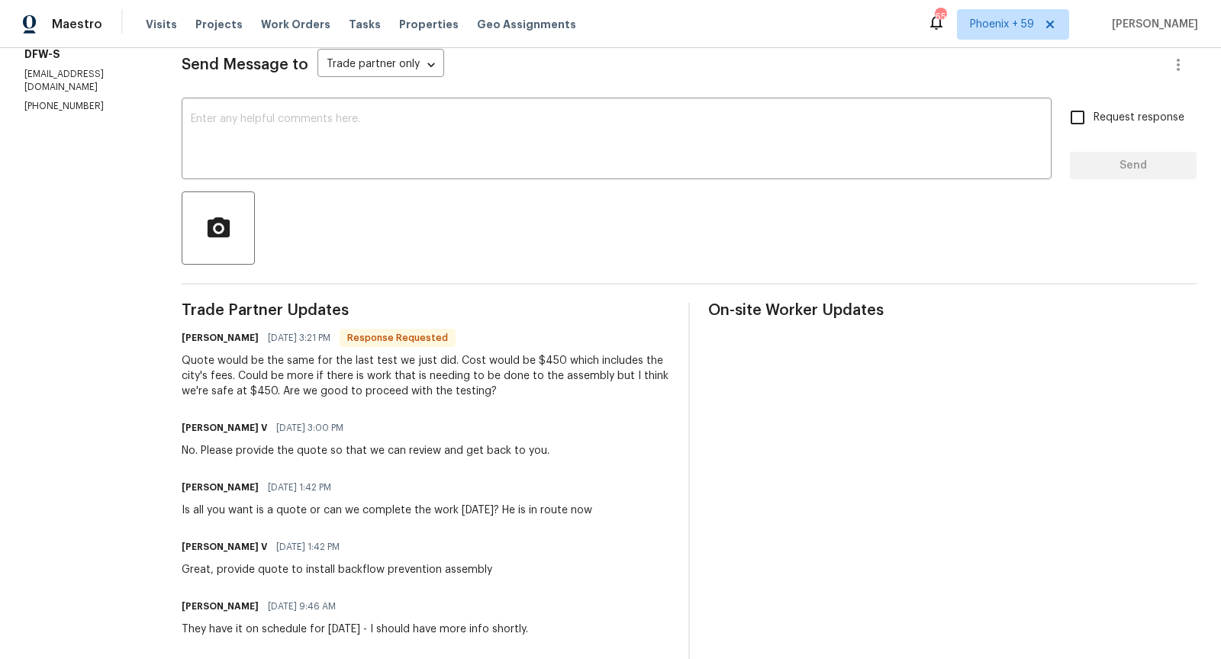
scroll to position [202, 0]
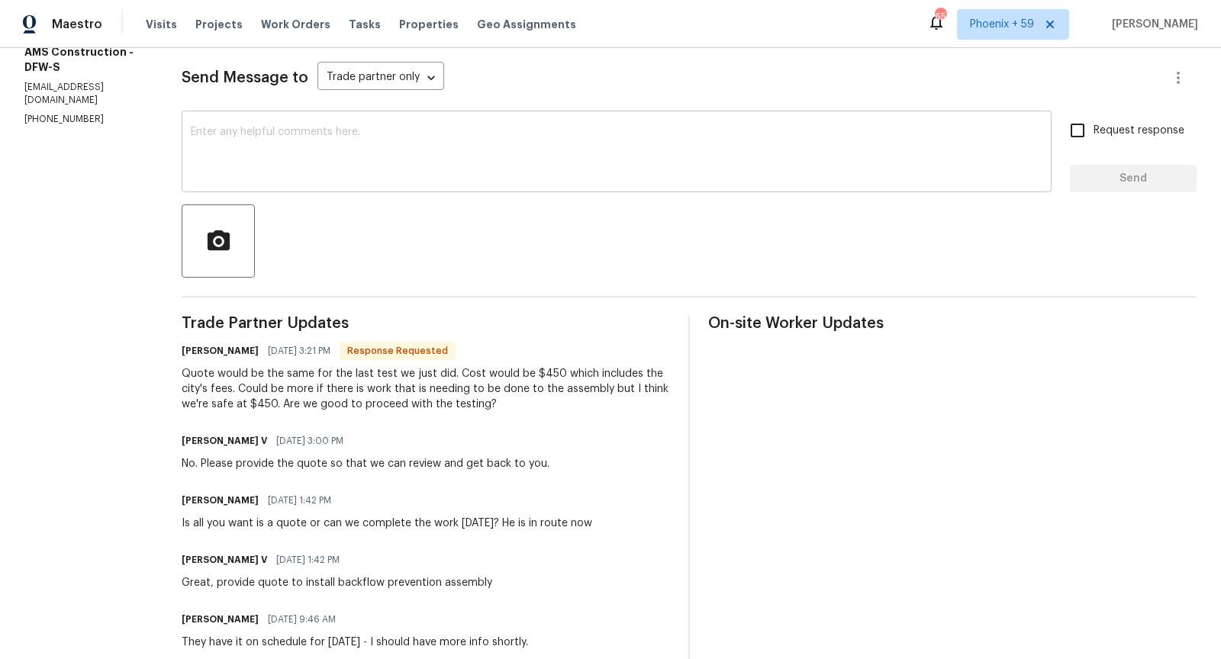
click at [366, 156] on textarea at bounding box center [616, 153] width 851 height 53
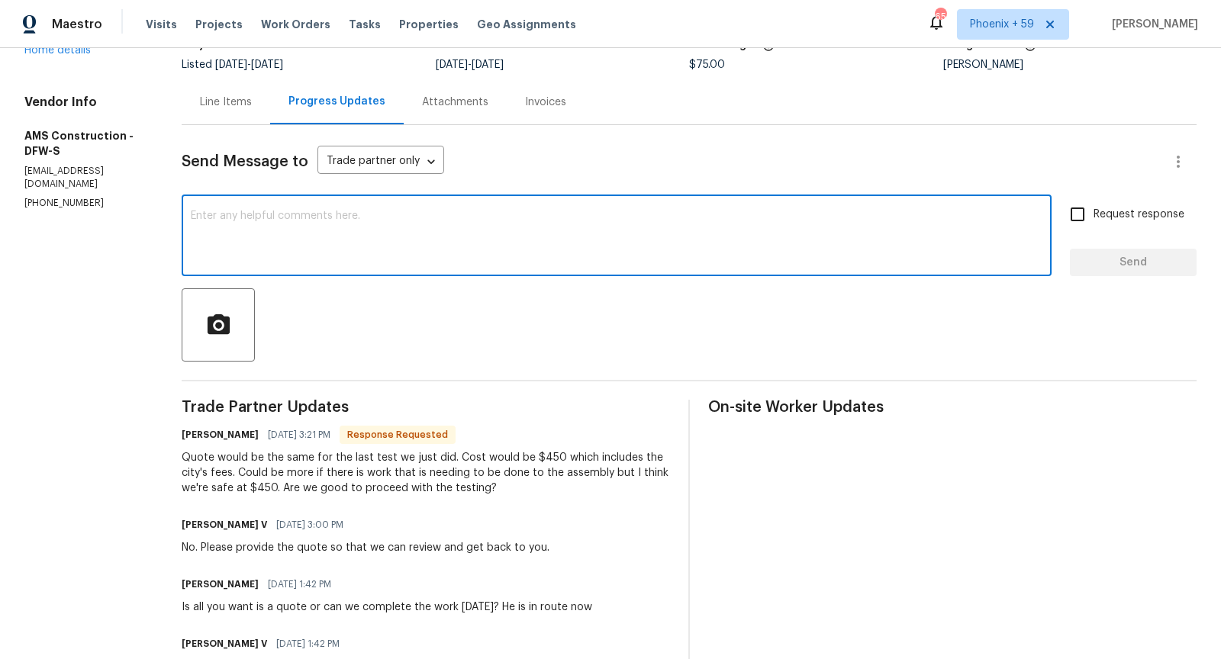
scroll to position [111, 0]
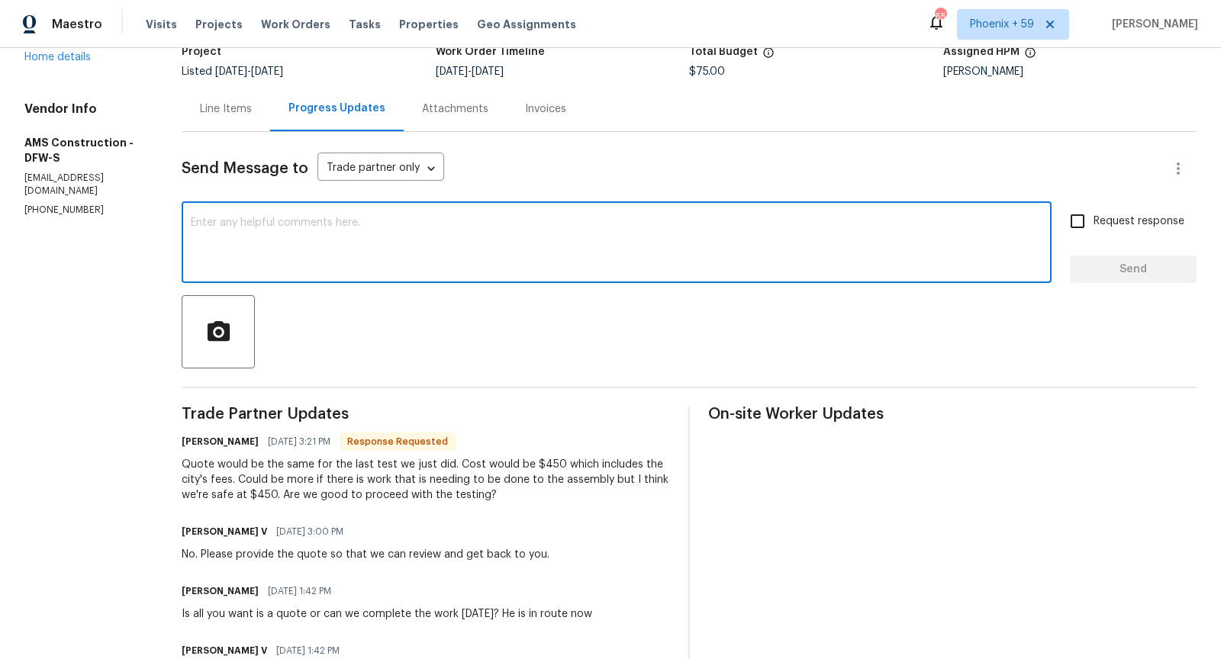
click at [243, 111] on div "Line Items" at bounding box center [226, 108] width 52 height 15
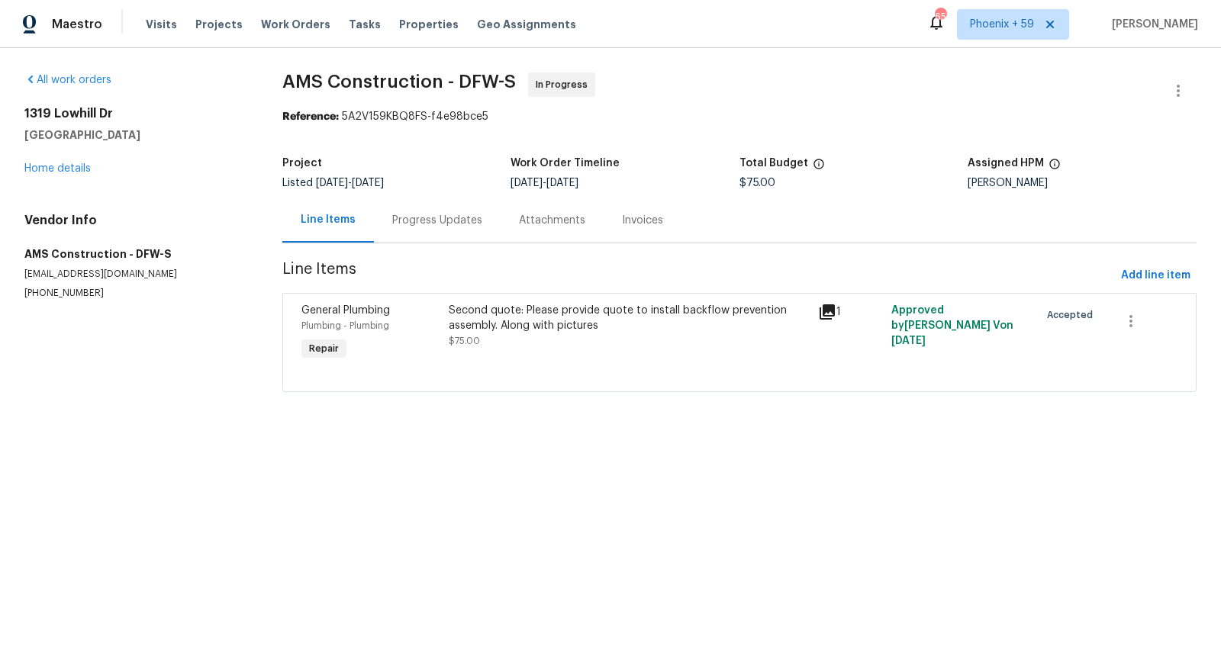
click at [452, 214] on div "Progress Updates" at bounding box center [437, 220] width 90 height 15
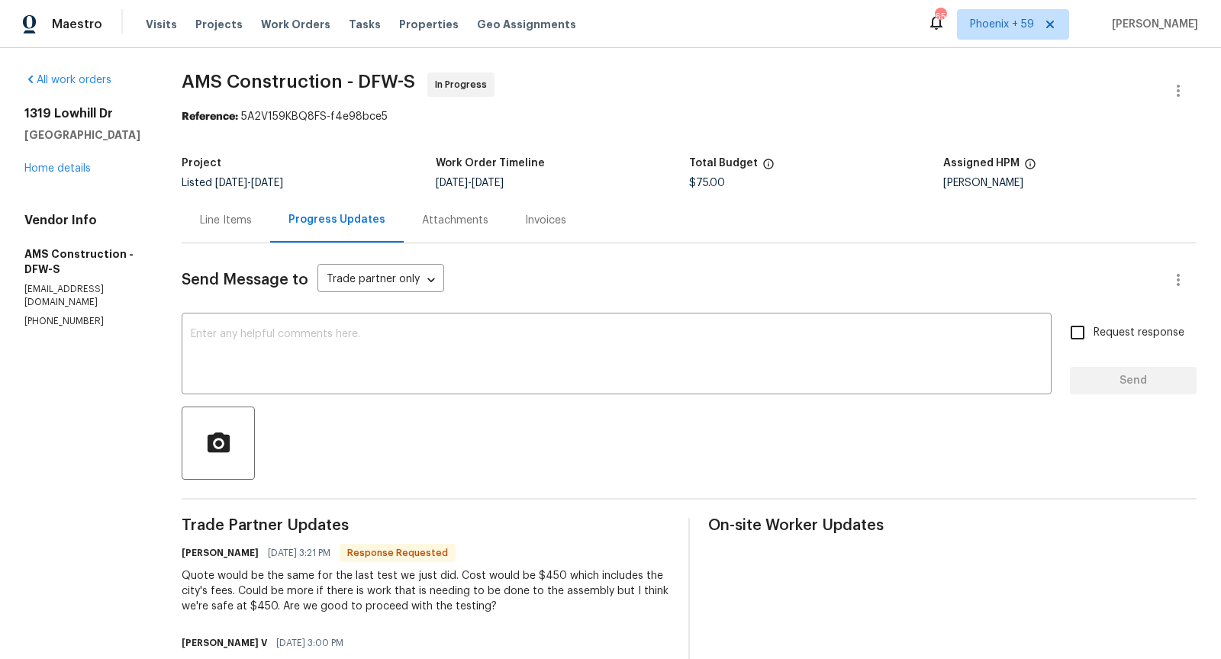
click at [229, 224] on div "Line Items" at bounding box center [226, 220] width 52 height 15
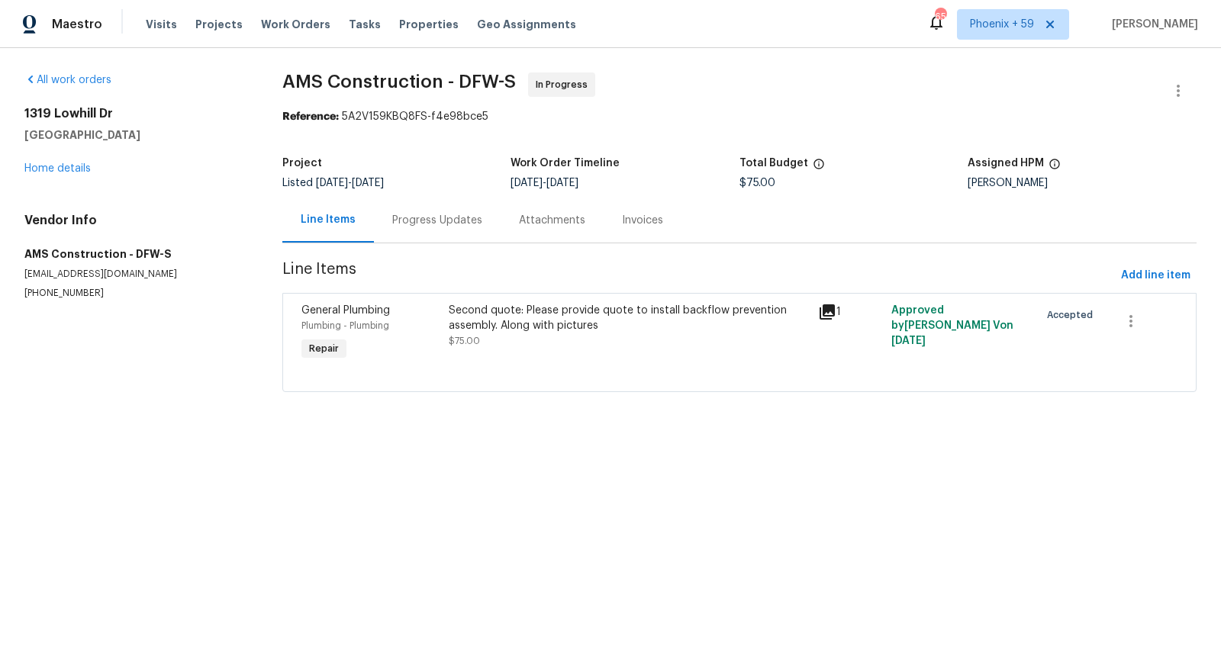
click at [453, 227] on div "Progress Updates" at bounding box center [437, 220] width 90 height 15
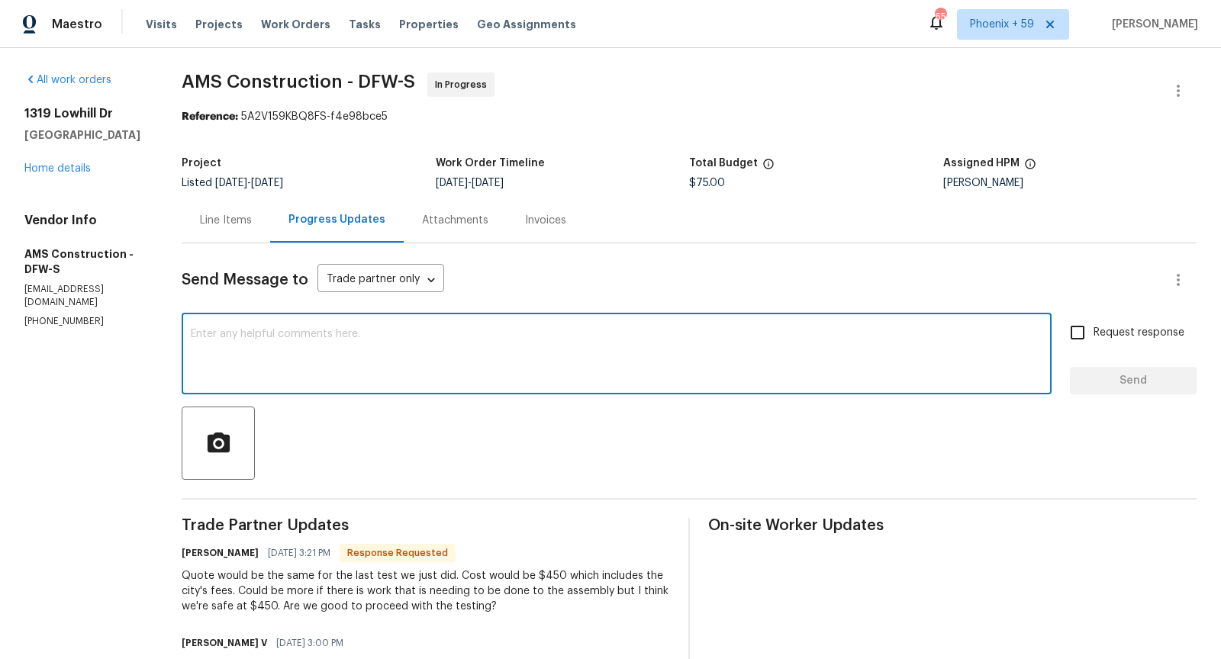
click at [422, 368] on textarea at bounding box center [616, 355] width 851 height 53
click at [194, 332] on textarea "Does the $450 include the installation?" at bounding box center [616, 355] width 851 height 53
click at [481, 339] on textarea "Hi, does the $450 include the installation?" at bounding box center [616, 355] width 851 height 53
click at [398, 336] on textarea "Hi, does the $450 include the installation?" at bounding box center [616, 355] width 851 height 53
type textarea "Hi, does the $450 include the installation of the backflow?"
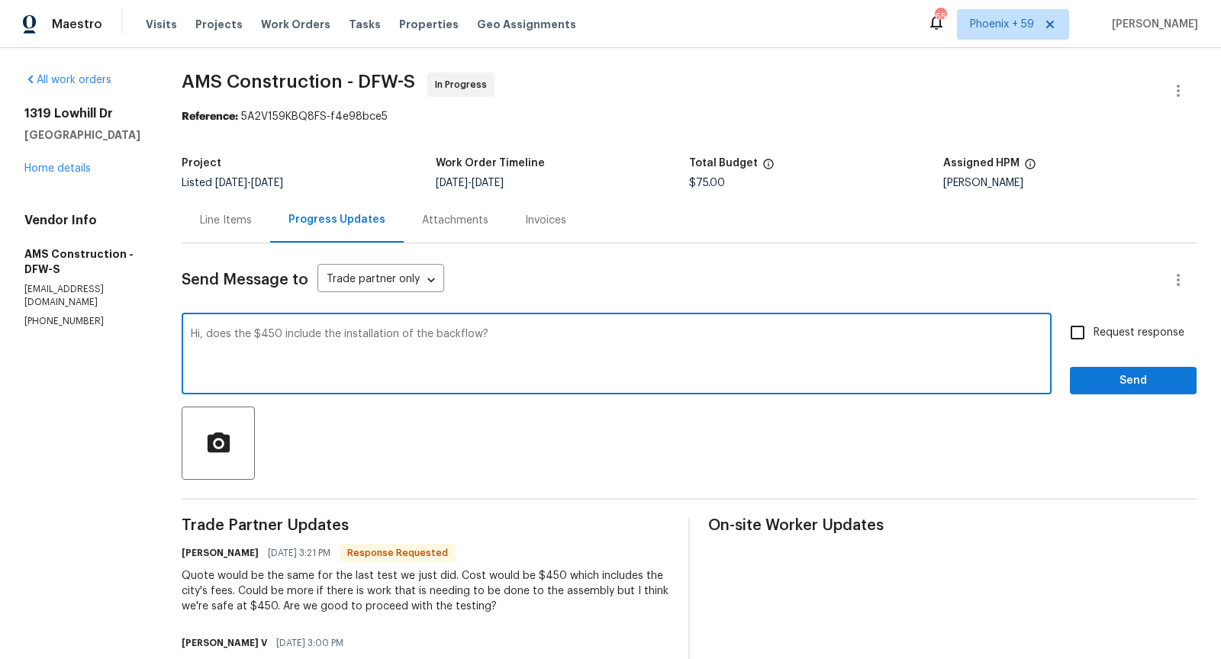
drag, startPoint x: 498, startPoint y: 334, endPoint x: 174, endPoint y: 329, distance: 324.3
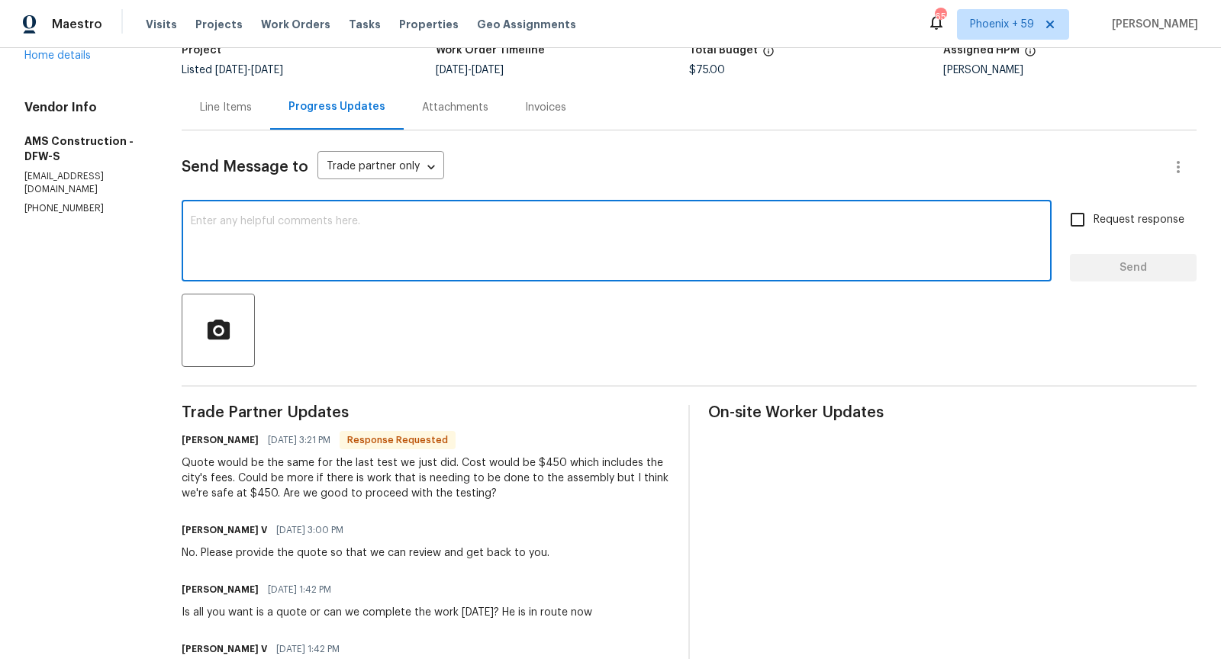
scroll to position [118, 0]
